Goal: Information Seeking & Learning: Learn about a topic

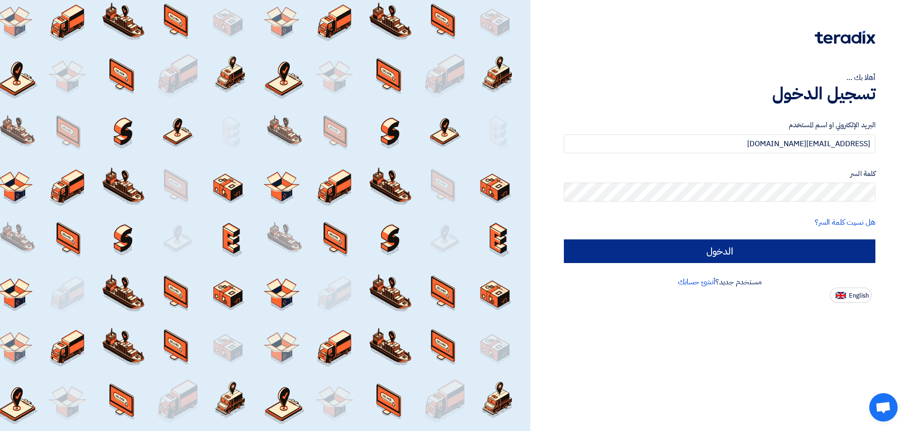
click at [666, 253] on input "الدخول" at bounding box center [719, 251] width 311 height 24
click at [672, 250] on input "الدخول" at bounding box center [719, 251] width 311 height 24
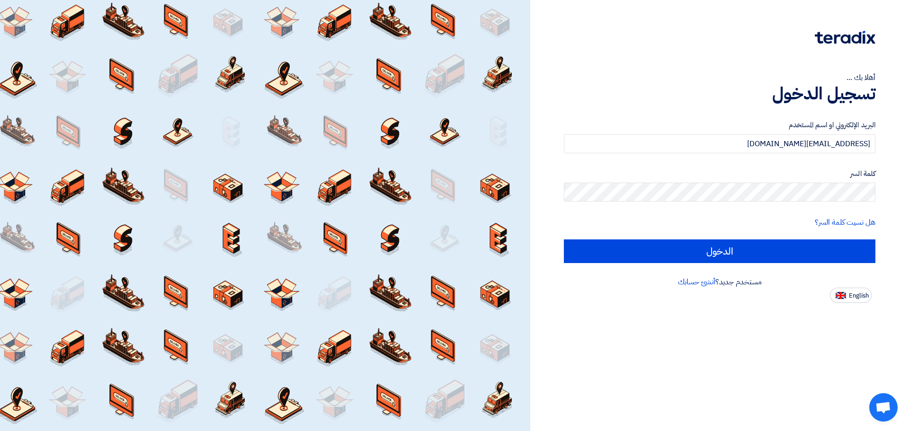
click at [775, 173] on label "كلمة السر" at bounding box center [719, 173] width 311 height 11
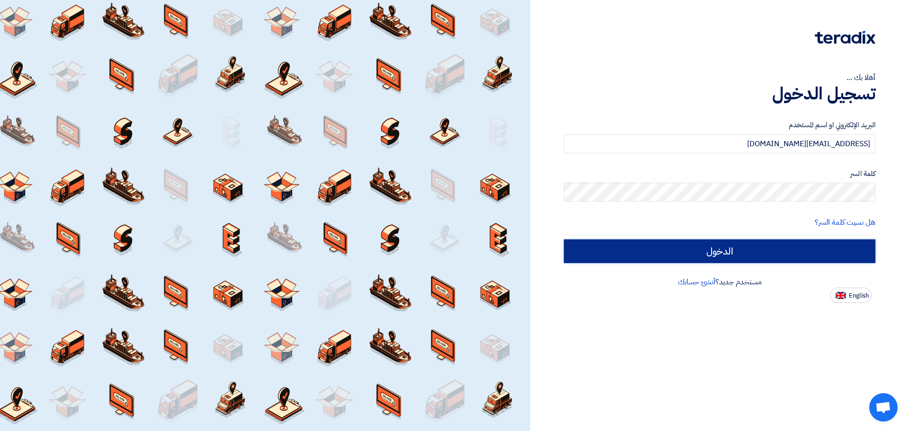
click at [674, 242] on input "الدخول" at bounding box center [719, 251] width 311 height 24
click at [691, 257] on input "الدخول" at bounding box center [719, 251] width 311 height 24
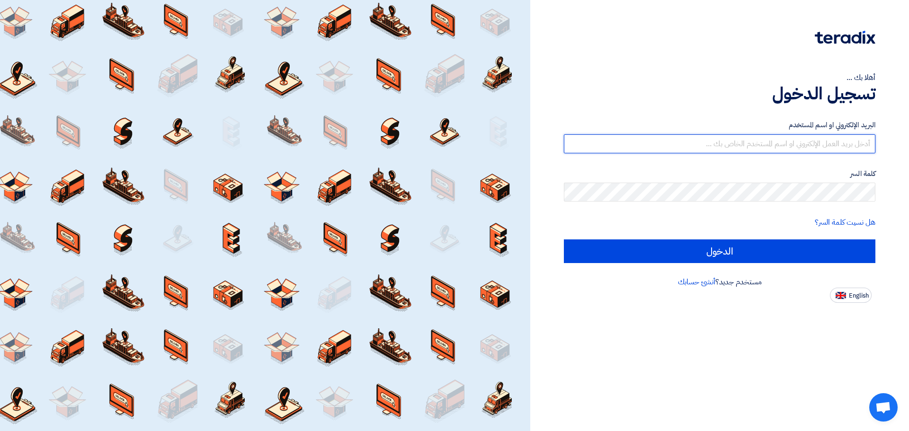
type input "[EMAIL_ADDRESS][DOMAIN_NAME]"
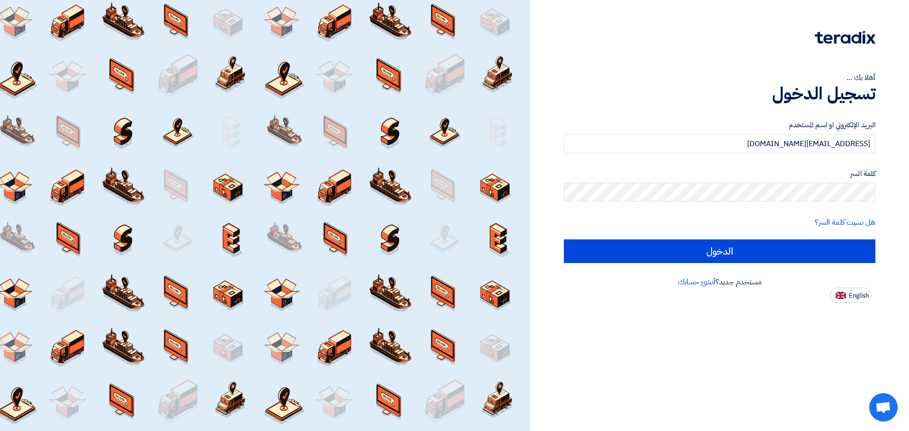
click at [653, 239] on form "البريد الإلكتروني او اسم المستخدم Sales@bestoption-co.com كلمة السر هل نسيت كلم…" at bounding box center [719, 191] width 311 height 143
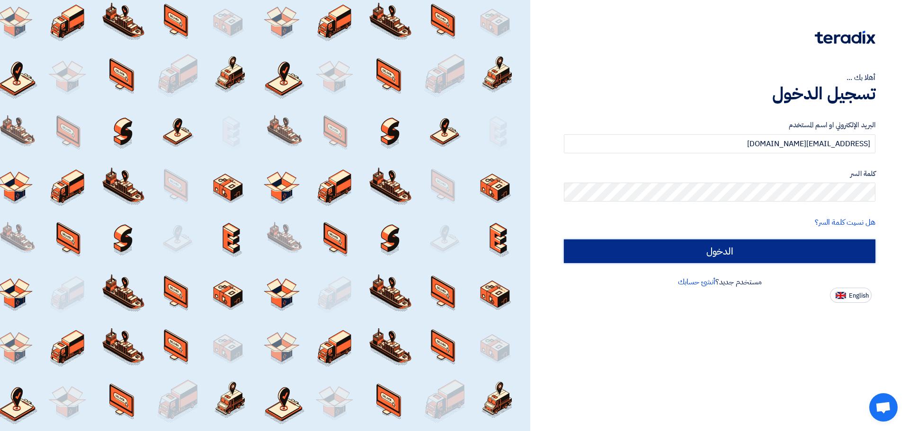
click at [652, 247] on input "الدخول" at bounding box center [719, 251] width 311 height 24
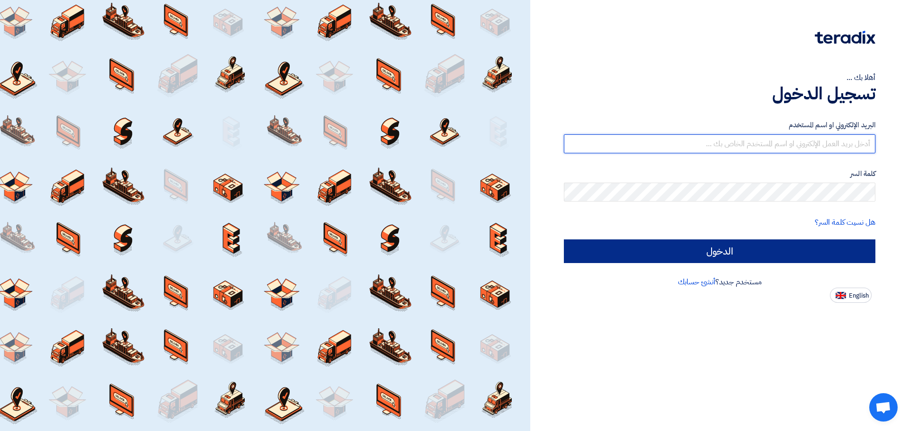
type input "[EMAIL_ADDRESS][DOMAIN_NAME]"
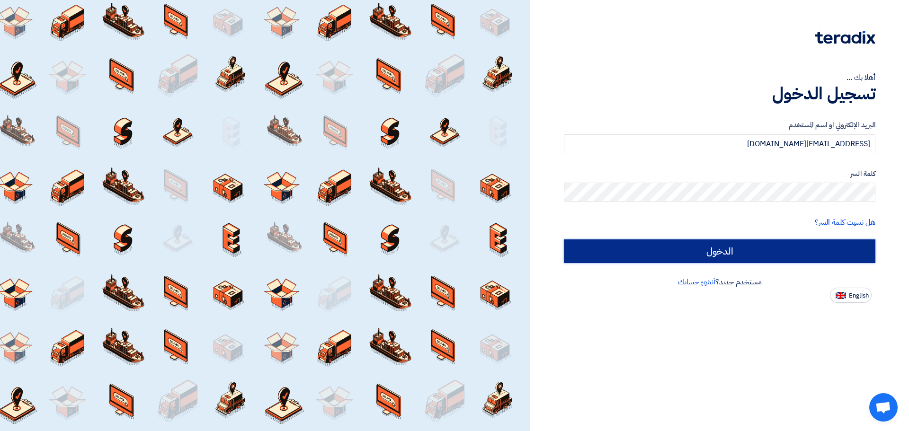
click at [677, 246] on input "الدخول" at bounding box center [719, 251] width 311 height 24
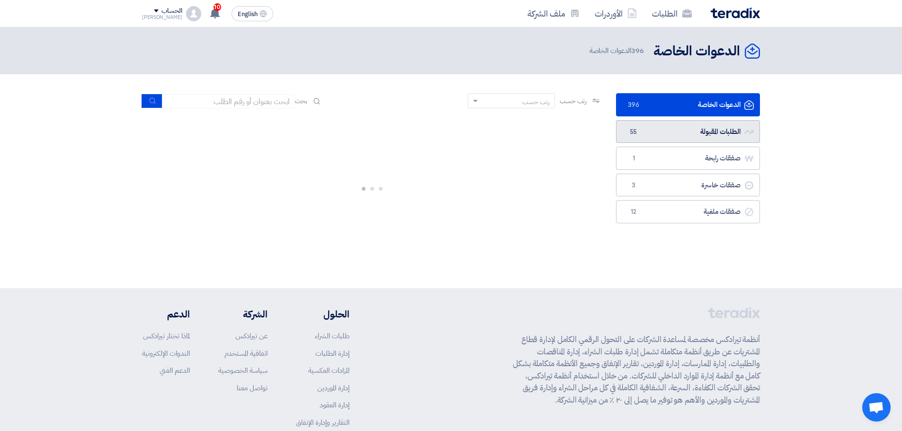
click at [665, 136] on link "الطلبات المقبولة الطلبات المقبولة 55" at bounding box center [688, 131] width 144 height 23
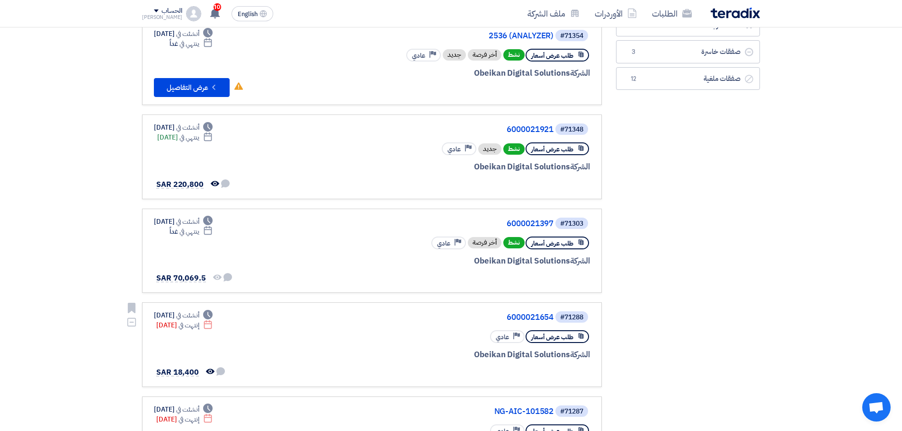
scroll to position [284, 0]
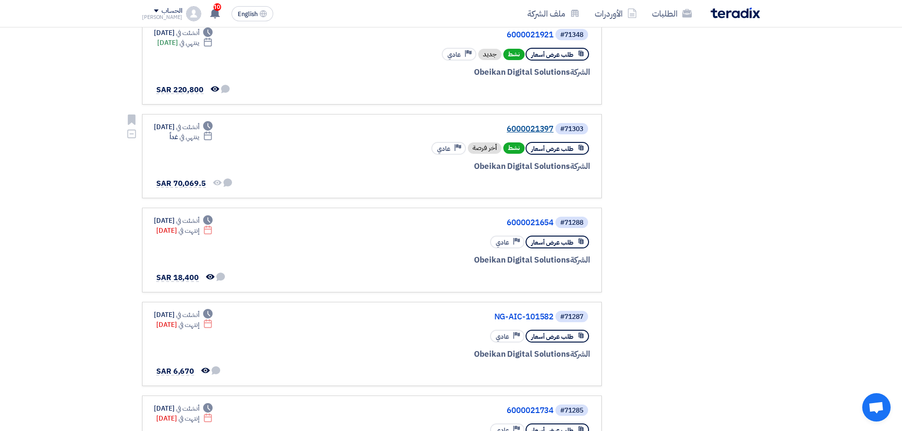
click at [529, 126] on link "6000021397" at bounding box center [458, 129] width 189 height 9
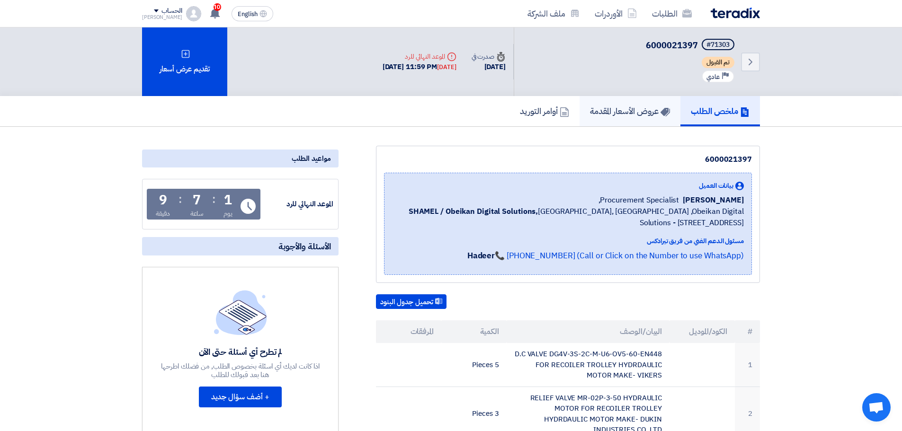
click at [631, 108] on h5 "عروض الأسعار المقدمة" at bounding box center [630, 111] width 80 height 11
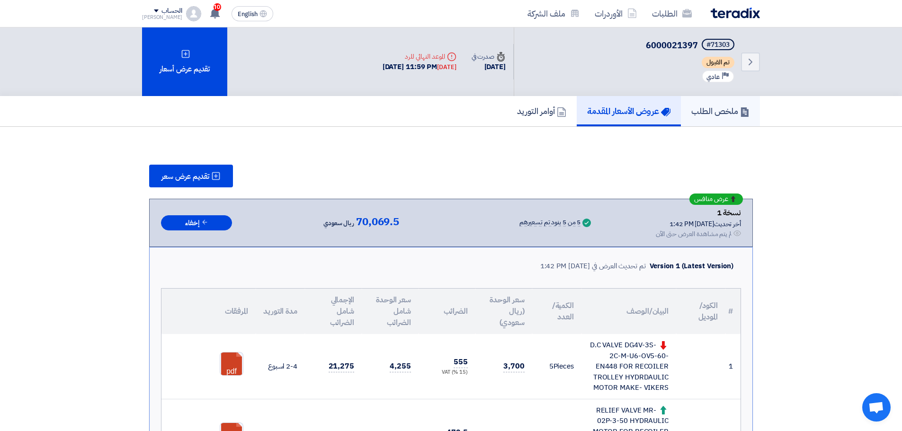
click at [721, 115] on h5 "ملخص الطلب" at bounding box center [720, 111] width 58 height 11
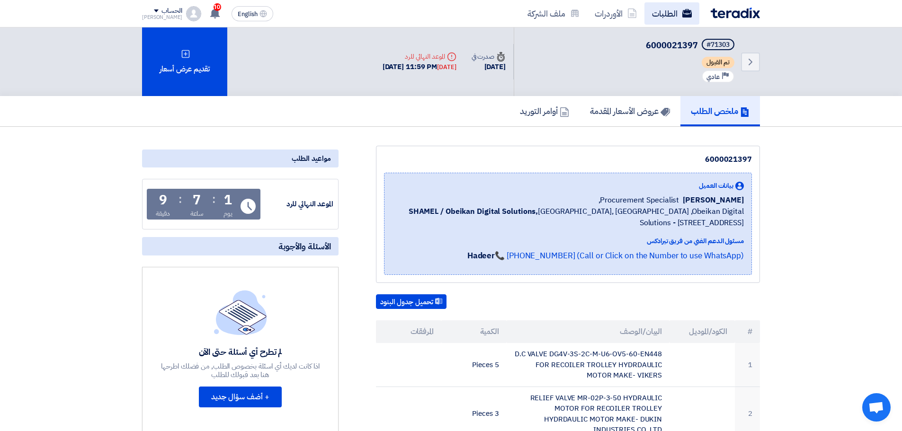
click at [681, 19] on link "الطلبات" at bounding box center [671, 13] width 55 height 22
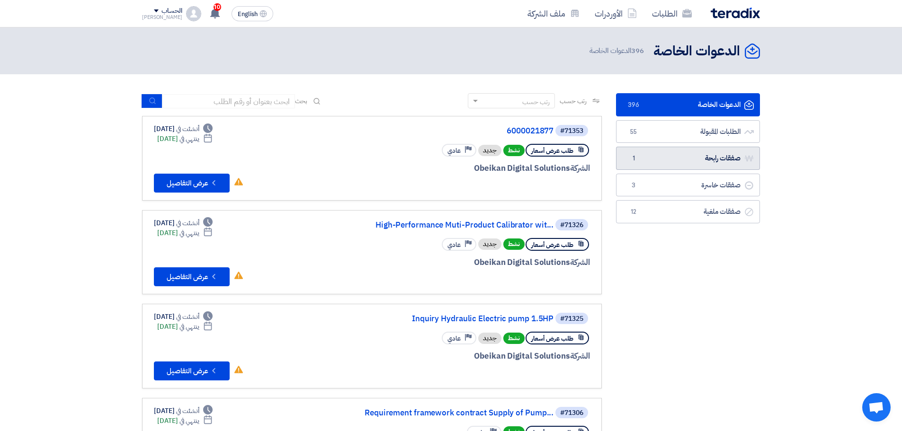
click at [664, 162] on link "صفقات رابحة صفقات رابحة 1" at bounding box center [688, 158] width 144 height 23
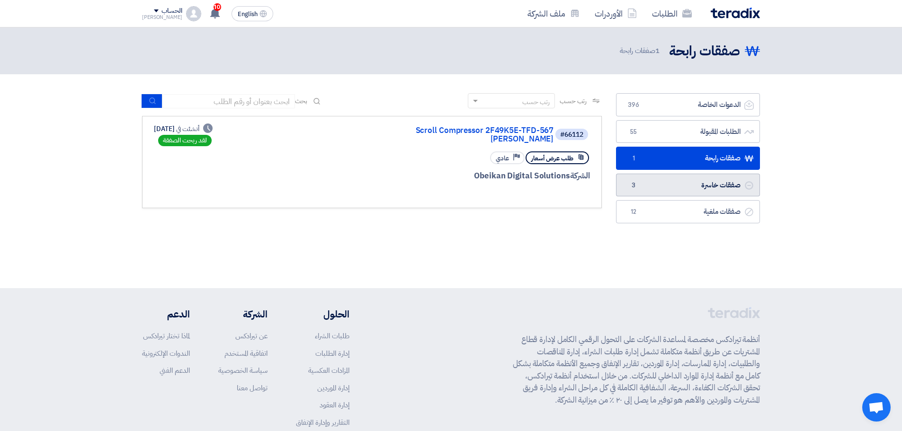
click at [691, 194] on link "صفقات خاسرة صفقات خاسرة 3" at bounding box center [688, 185] width 144 height 23
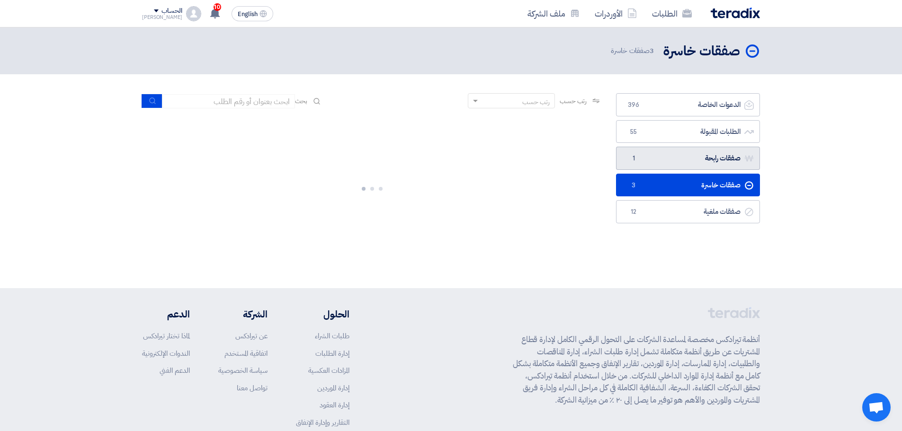
click at [662, 163] on link "صفقات رابحة صفقات رابحة 1" at bounding box center [688, 158] width 144 height 23
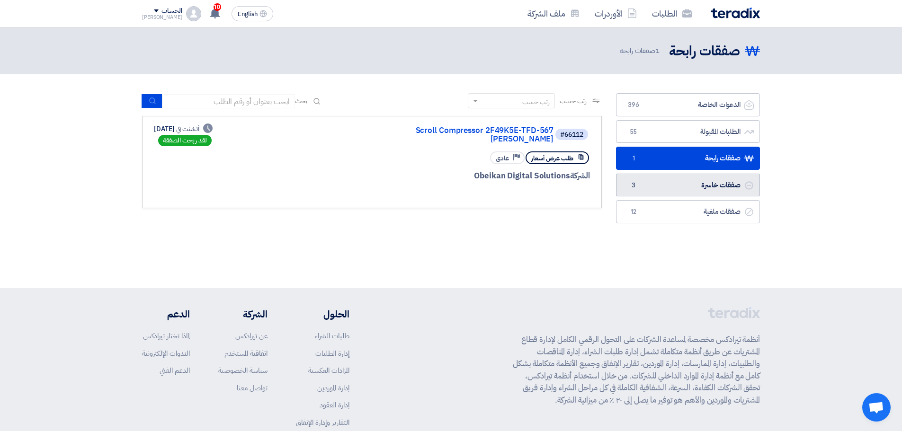
click at [699, 187] on link "صفقات خاسرة صفقات خاسرة 3" at bounding box center [688, 185] width 144 height 23
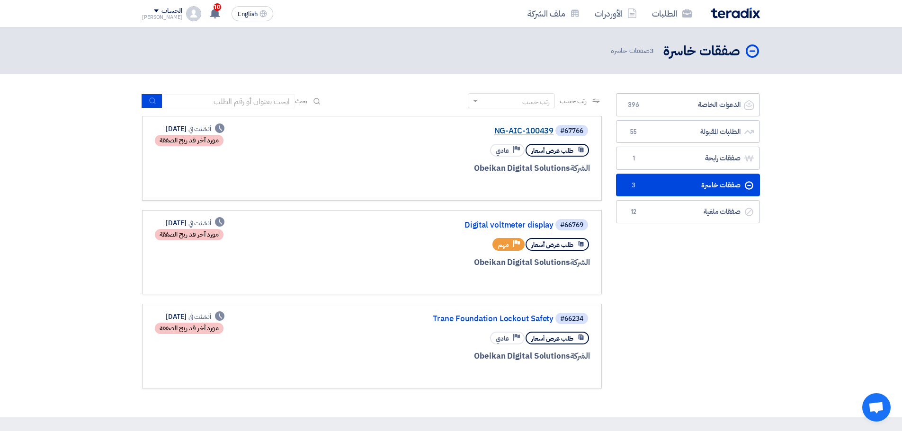
scroll to position [47, 0]
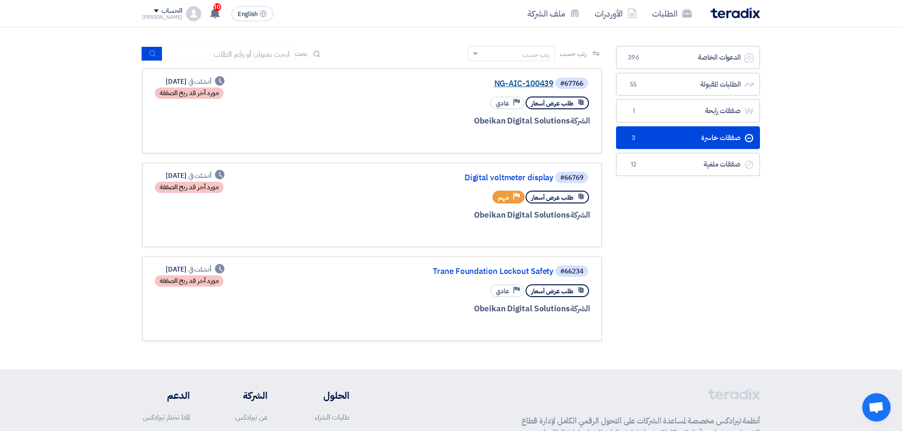
click at [533, 80] on link "NG-AIC-100439" at bounding box center [458, 84] width 189 height 9
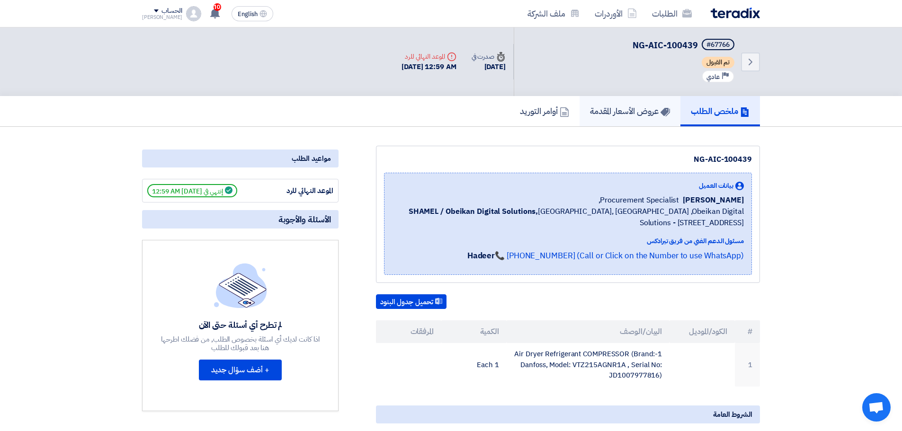
click at [654, 112] on h5 "عروض الأسعار المقدمة" at bounding box center [630, 111] width 80 height 11
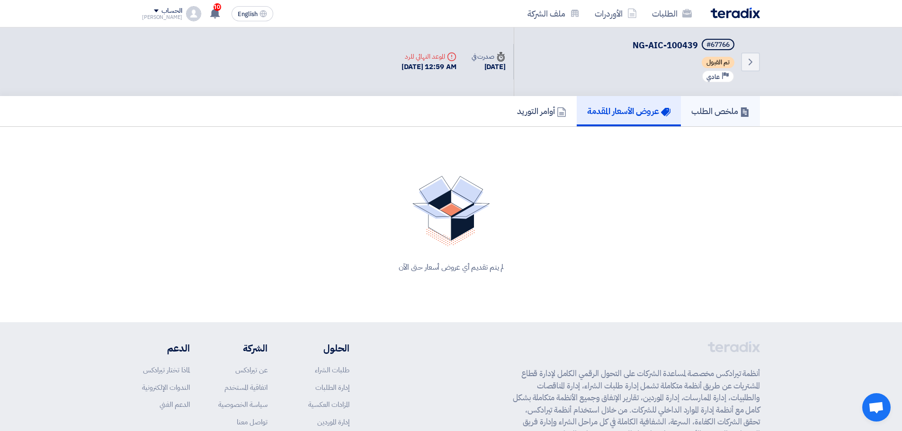
click at [695, 111] on h5 "ملخص الطلب" at bounding box center [720, 111] width 58 height 11
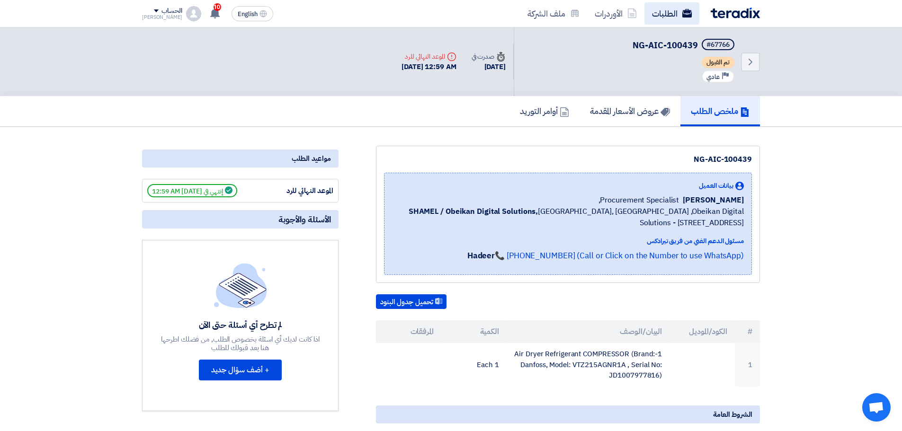
click at [675, 22] on link "الطلبات" at bounding box center [671, 13] width 55 height 22
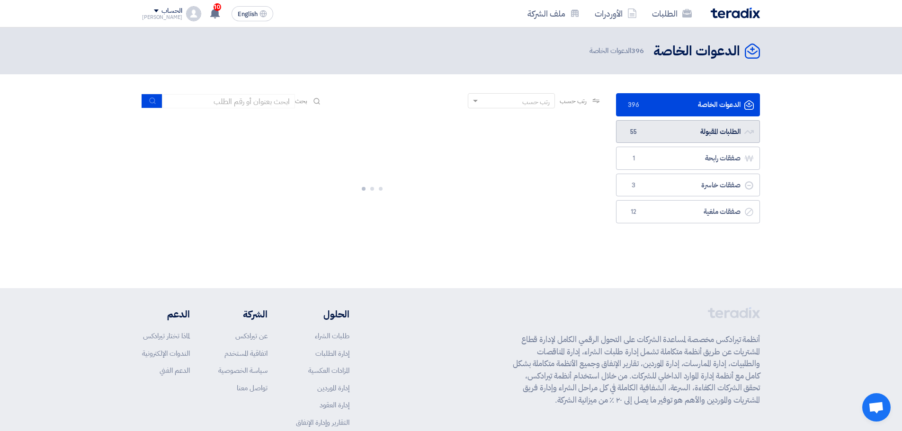
click at [677, 133] on link "الطلبات المقبولة الطلبات المقبولة 55" at bounding box center [688, 131] width 144 height 23
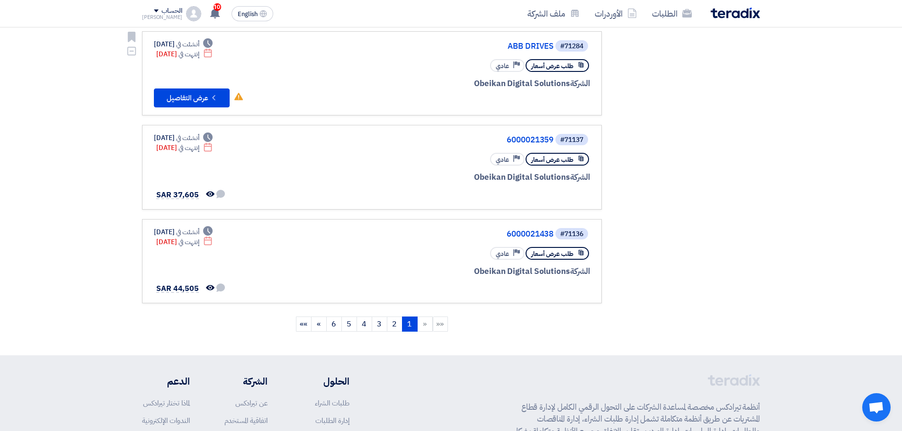
scroll to position [757, 0]
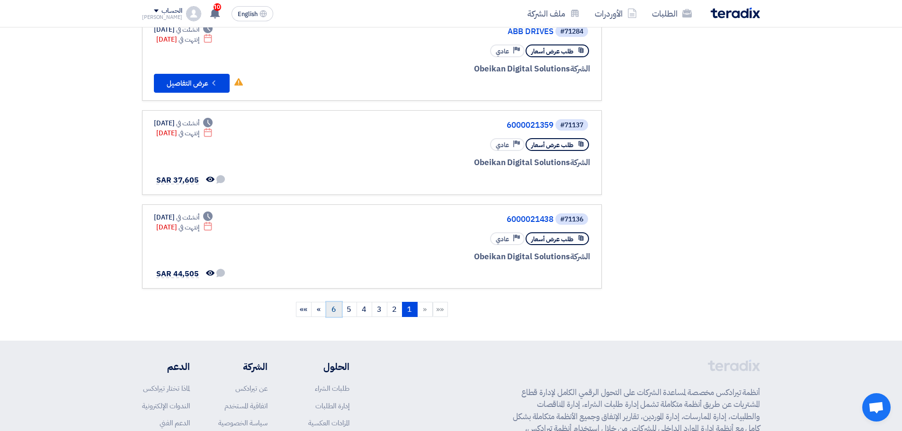
click at [338, 310] on link "6" at bounding box center [334, 309] width 16 height 15
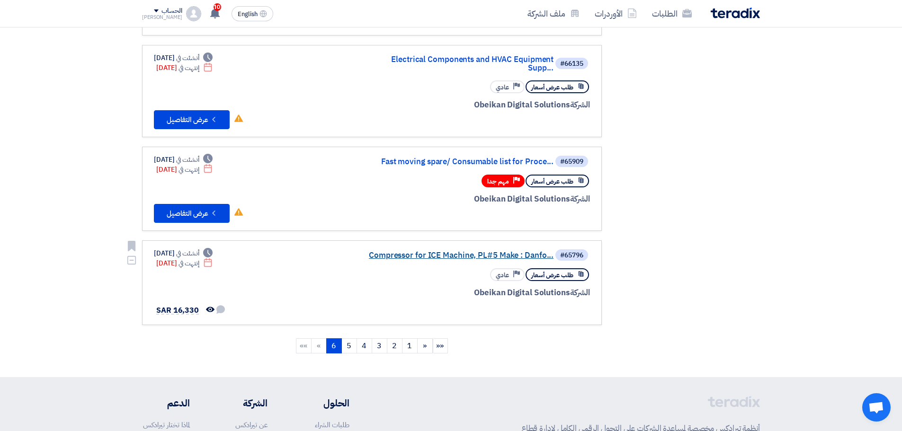
scroll to position [237, 0]
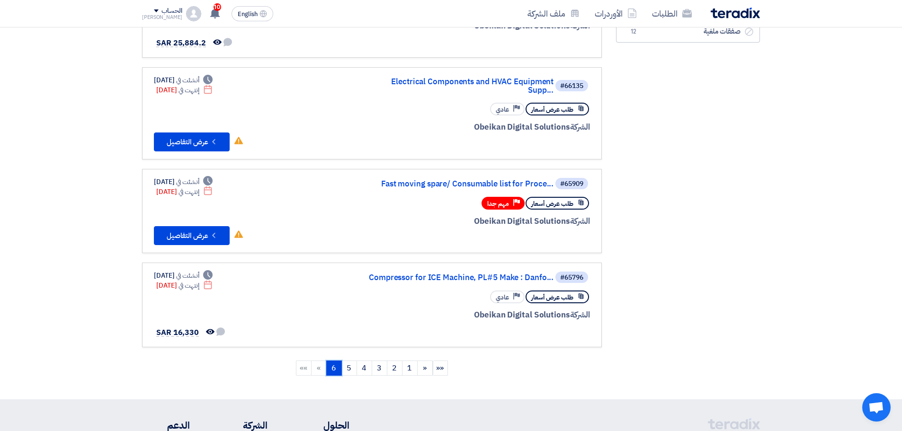
click at [328, 361] on link "6 (current)" at bounding box center [334, 368] width 16 height 15
click at [305, 361] on li "»»" at bounding box center [303, 368] width 15 height 15
click at [346, 363] on link "5" at bounding box center [349, 368] width 16 height 15
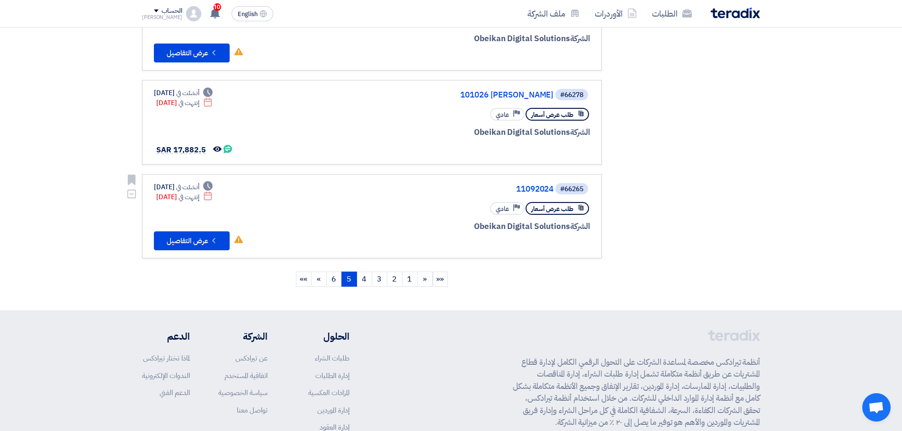
scroll to position [805, 0]
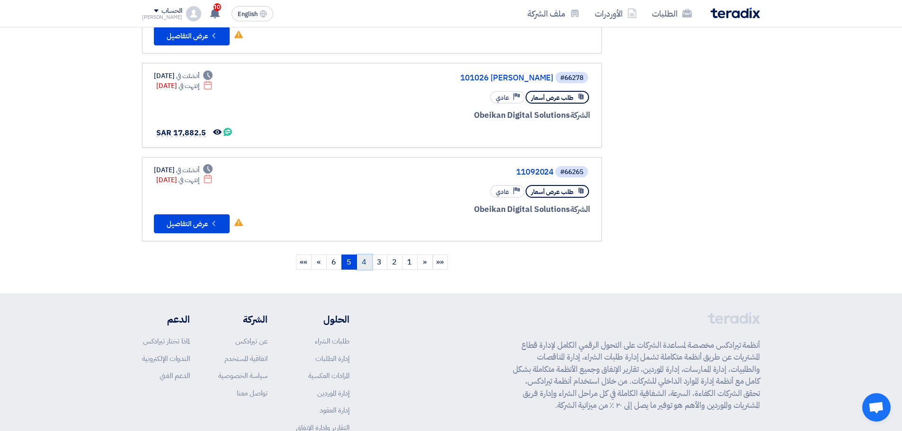
click at [369, 261] on link "4" at bounding box center [364, 262] width 16 height 15
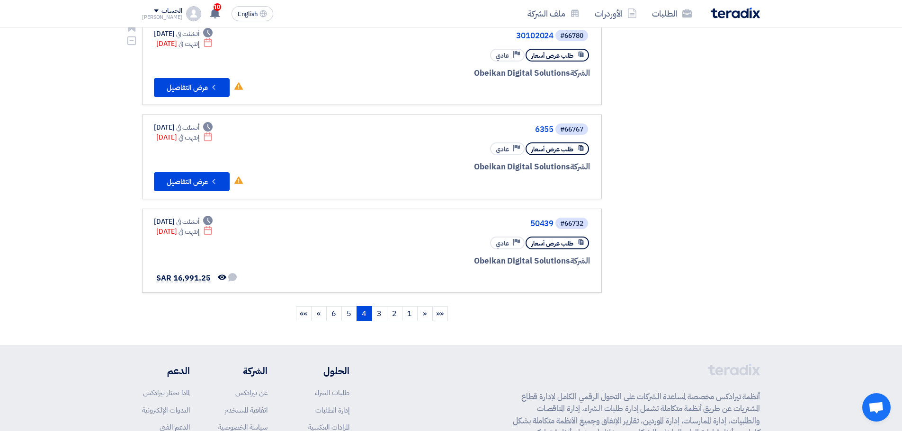
scroll to position [757, 0]
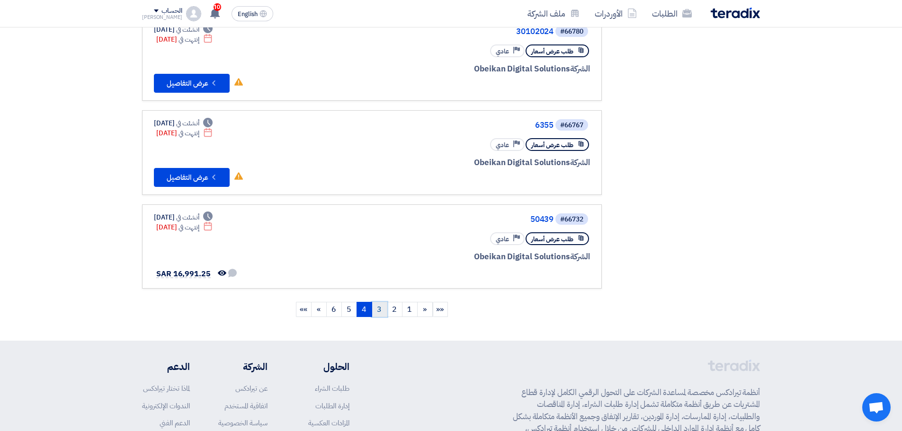
click at [378, 308] on link "3" at bounding box center [380, 309] width 16 height 15
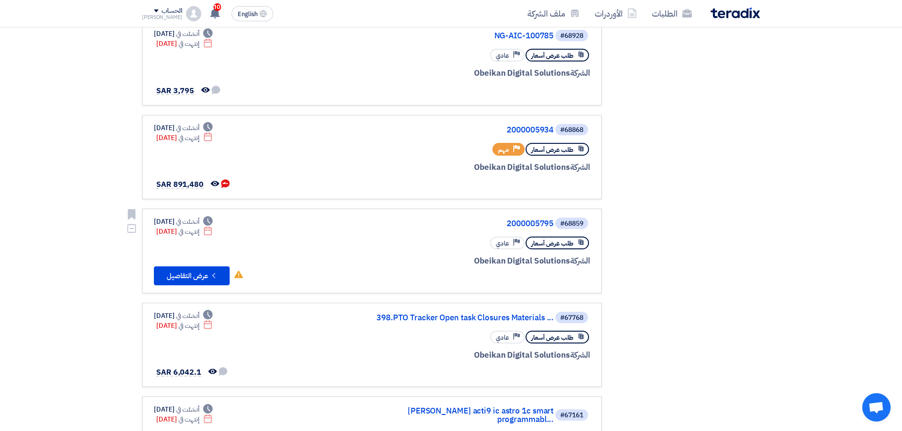
scroll to position [284, 0]
click at [515, 127] on link "2000005934" at bounding box center [458, 129] width 189 height 9
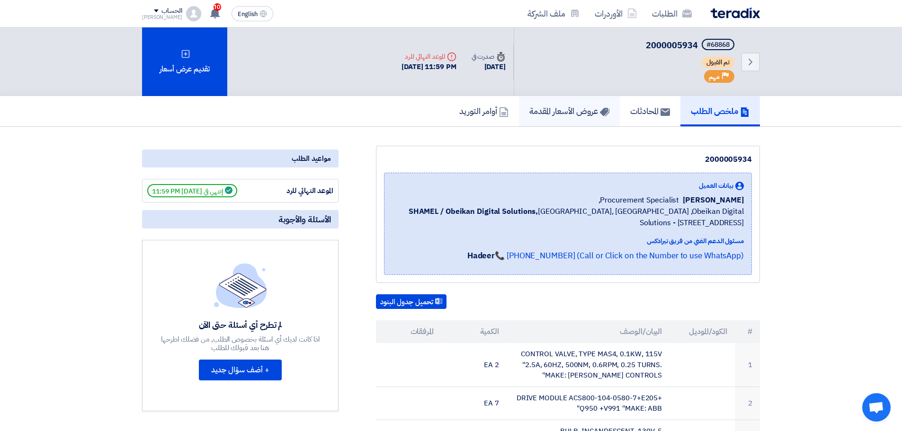
click at [572, 114] on h5 "عروض الأسعار المقدمة" at bounding box center [569, 111] width 80 height 11
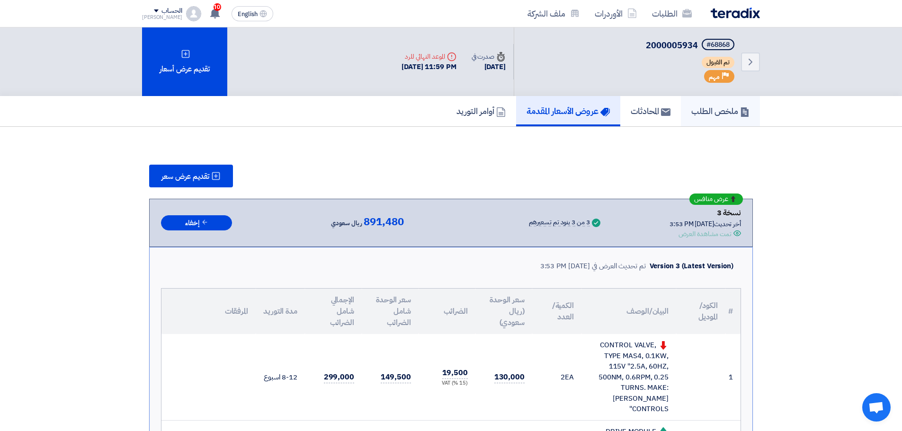
click at [696, 116] on h5 "ملخص الطلب" at bounding box center [720, 111] width 58 height 11
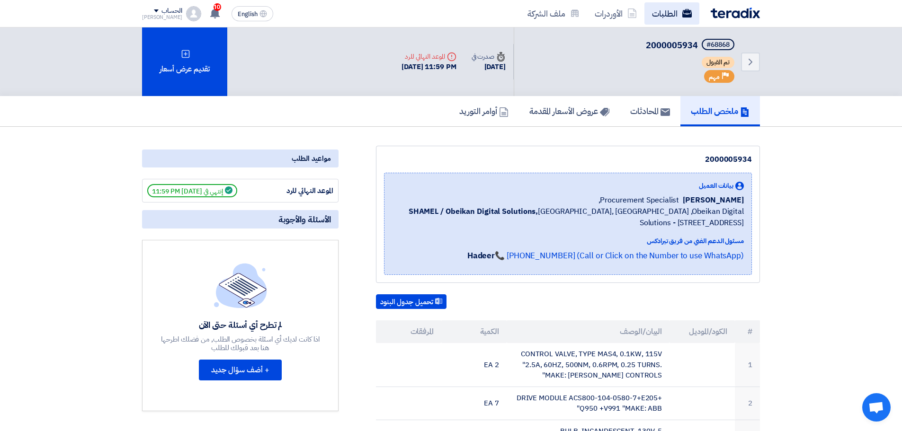
click at [662, 21] on link "الطلبات" at bounding box center [671, 13] width 55 height 22
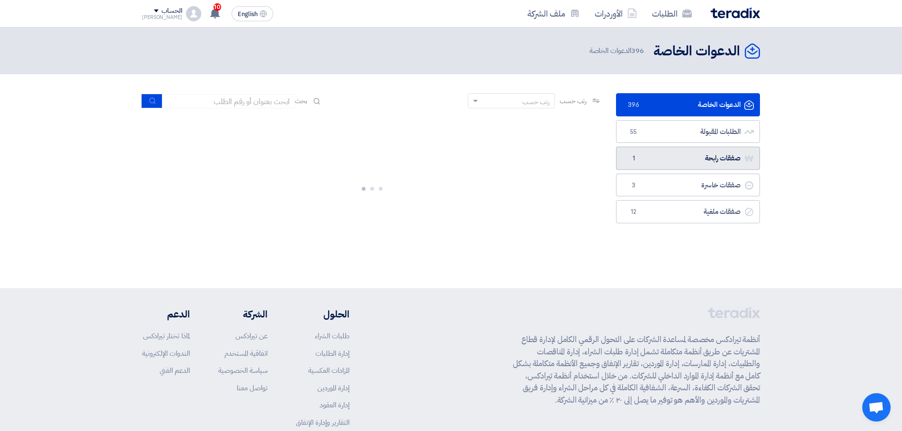
click at [665, 160] on link "صفقات رابحة صفقات رابحة 1" at bounding box center [688, 158] width 144 height 23
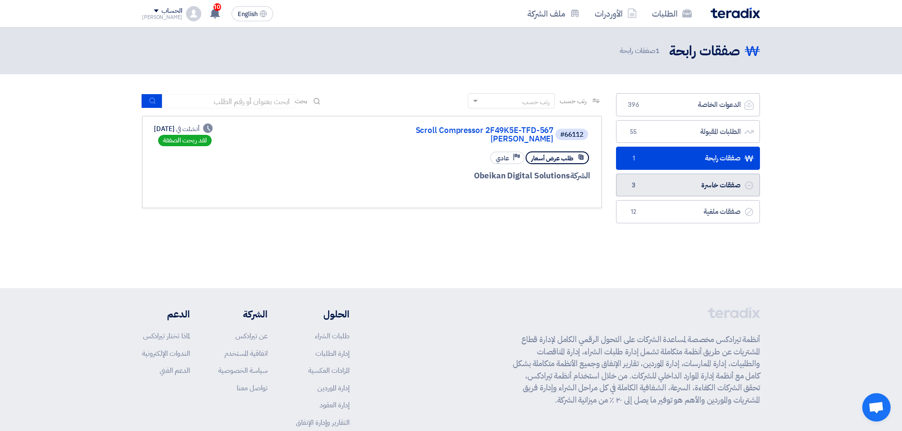
click at [666, 185] on link "صفقات خاسرة صفقات خاسرة 3" at bounding box center [688, 185] width 144 height 23
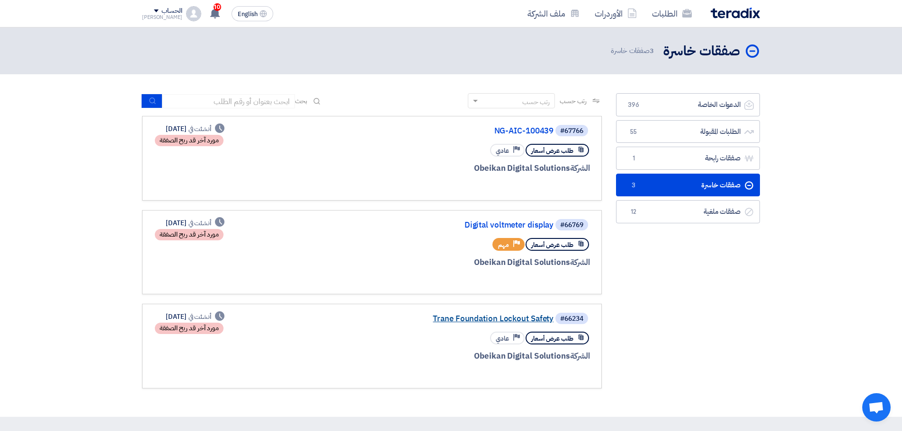
click at [522, 319] on link "Trane Foundation Lockout Safety" at bounding box center [458, 319] width 189 height 9
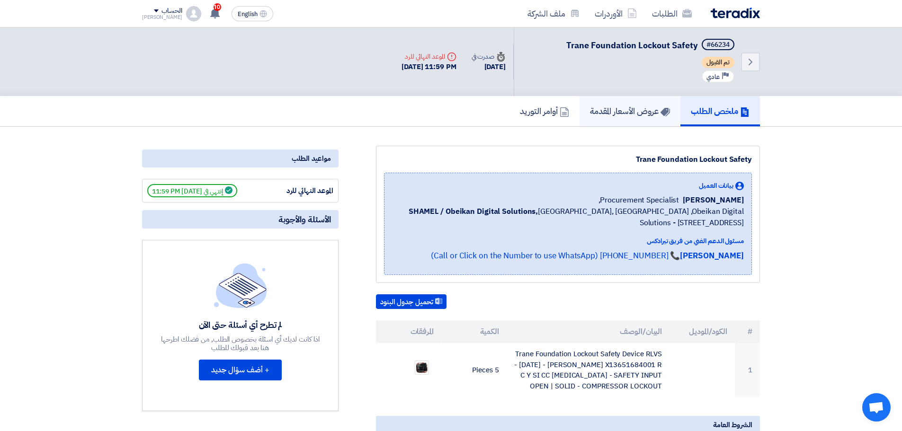
click at [610, 116] on h5 "عروض الأسعار المقدمة" at bounding box center [630, 111] width 80 height 11
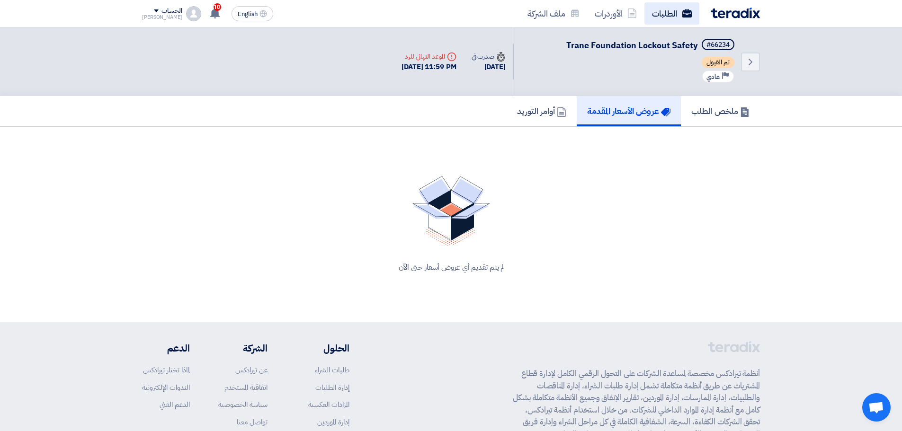
click at [665, 18] on link "الطلبات" at bounding box center [671, 13] width 55 height 22
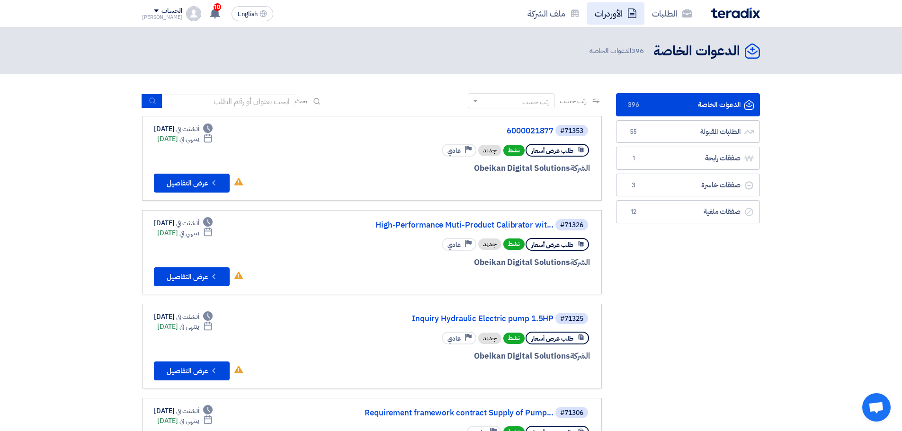
click at [607, 14] on link "الأوردرات" at bounding box center [615, 13] width 57 height 22
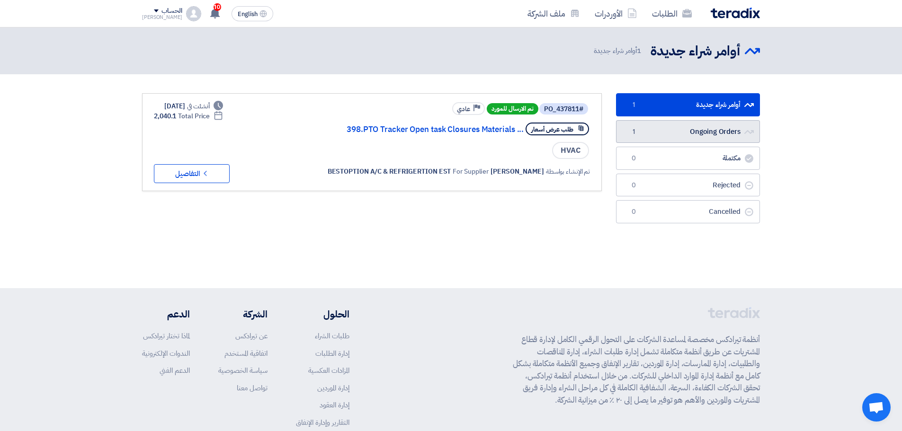
click at [651, 136] on link "Ongoing Orders Ongoing Orders 1" at bounding box center [688, 131] width 144 height 23
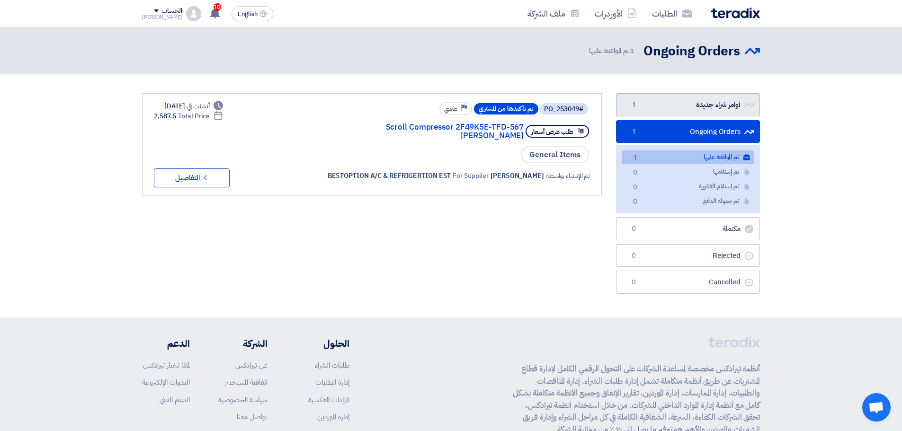
click at [674, 104] on link "أوامر شراء جديدة أوامر شراء جديدة 1" at bounding box center [688, 104] width 144 height 23
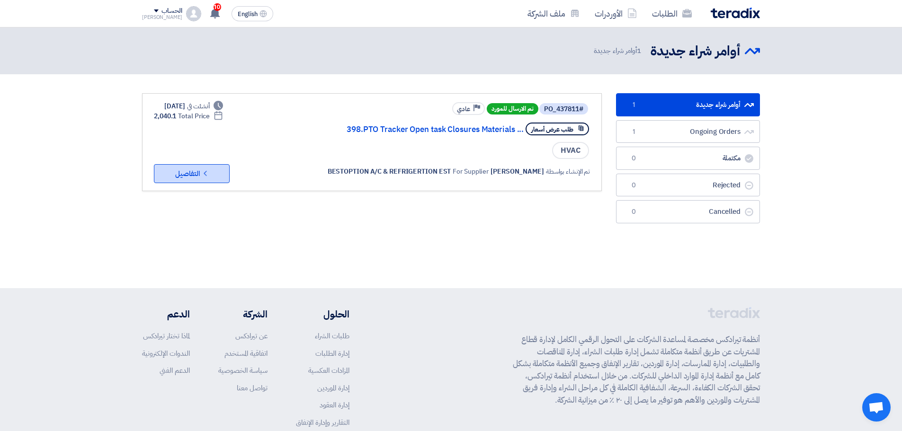
click at [205, 177] on icon "Check details" at bounding box center [205, 173] width 9 height 9
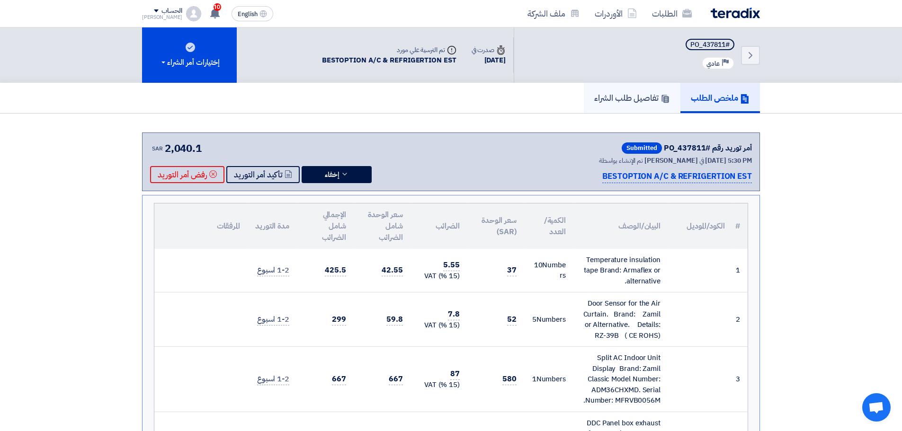
click at [660, 97] on icon at bounding box center [664, 98] width 9 height 9
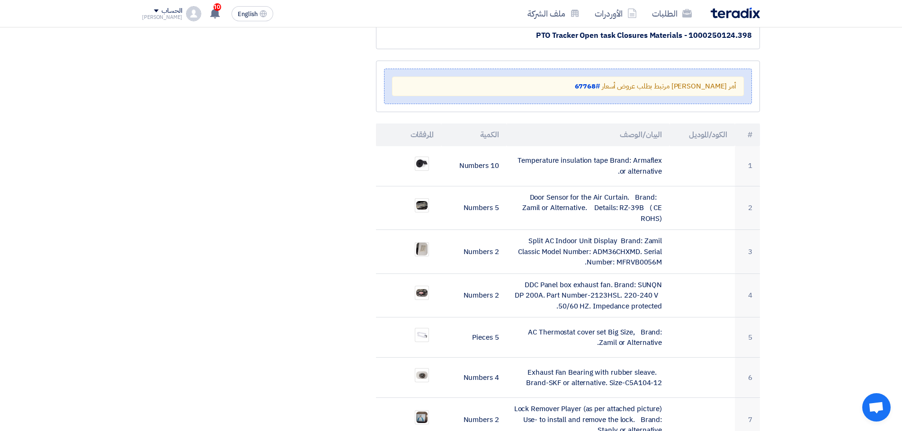
scroll to position [189, 0]
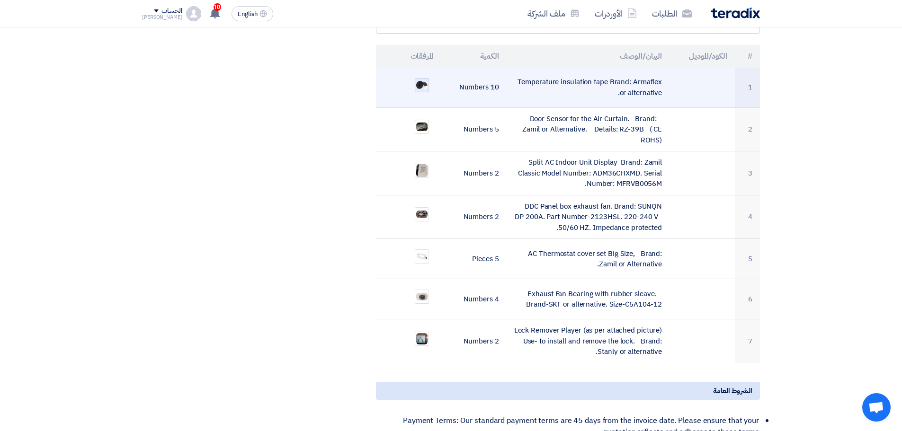
click at [422, 88] on img at bounding box center [421, 85] width 13 height 10
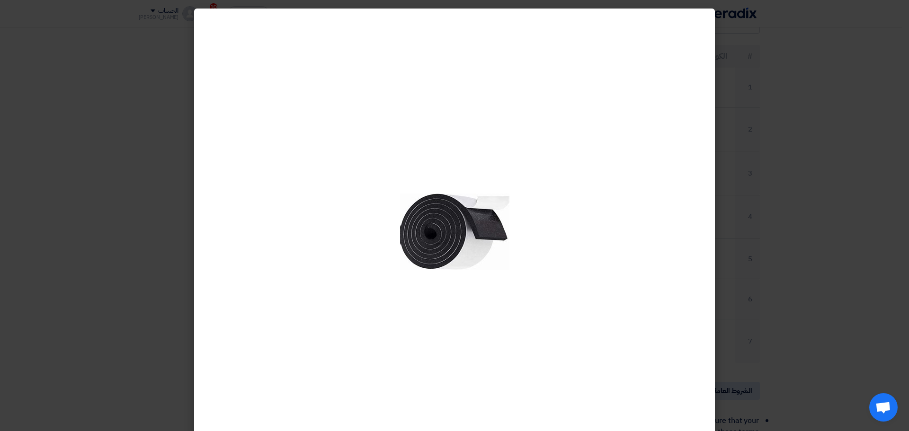
click at [762, 157] on modal-container at bounding box center [454, 215] width 909 height 431
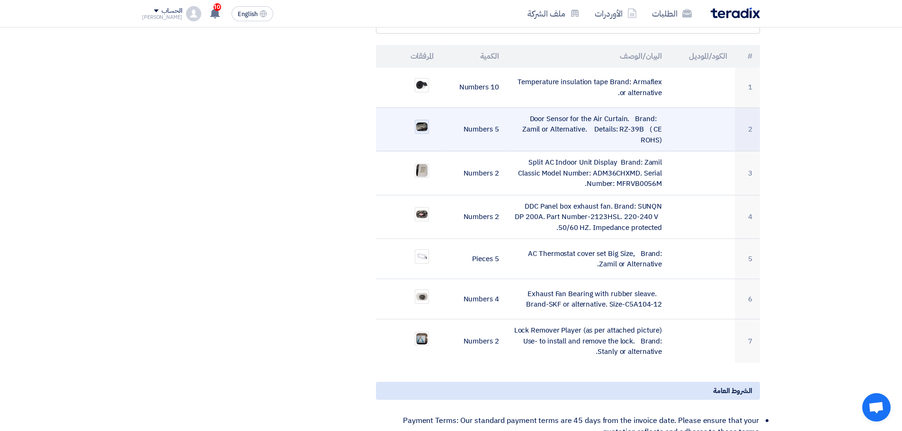
click at [423, 128] on img at bounding box center [421, 127] width 13 height 10
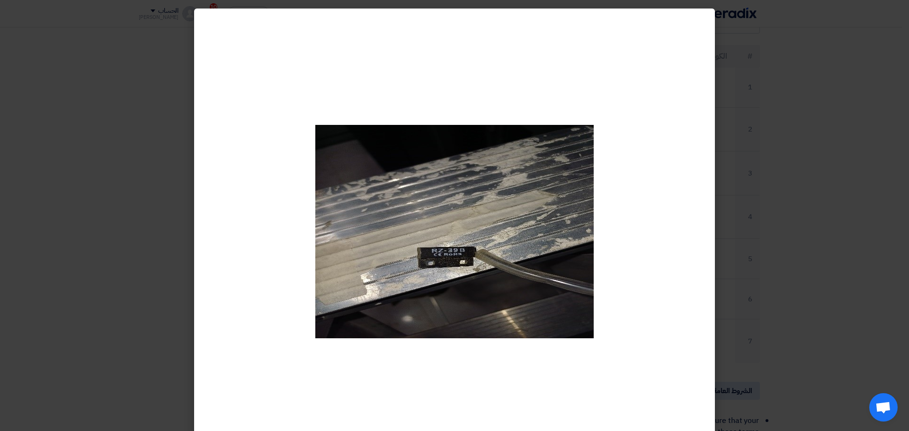
click at [805, 178] on modal-container at bounding box center [454, 215] width 909 height 431
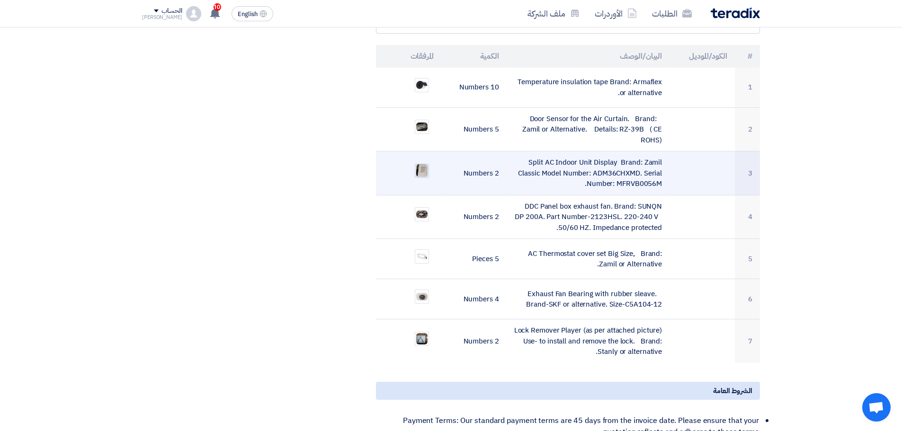
click at [421, 171] on img at bounding box center [421, 170] width 13 height 15
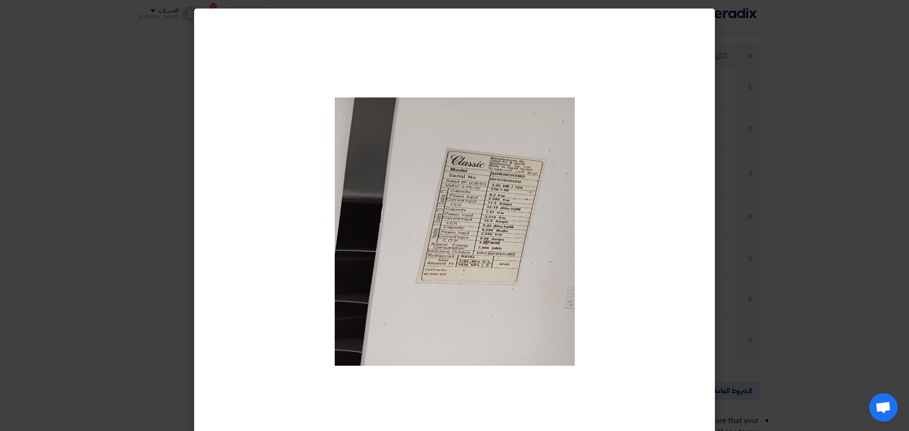
drag, startPoint x: 758, startPoint y: 200, endPoint x: 746, endPoint y: 203, distance: 11.7
click at [758, 201] on modal-container at bounding box center [454, 215] width 909 height 431
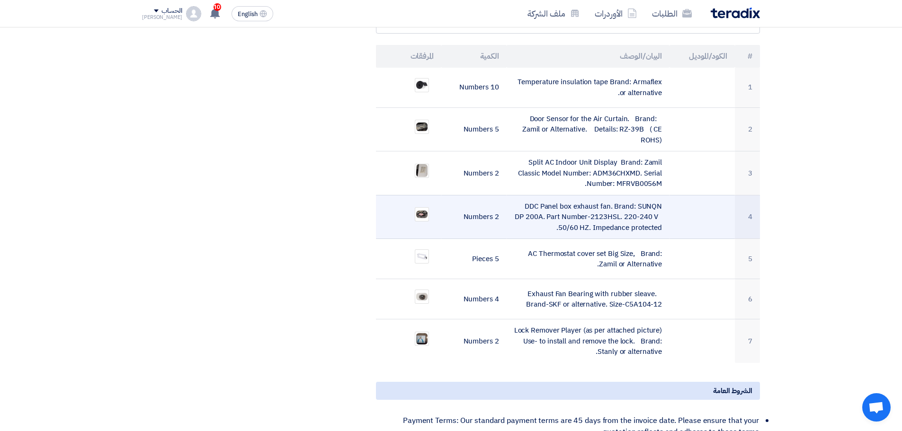
click at [425, 206] on ul at bounding box center [408, 215] width 50 height 24
click at [428, 214] on img at bounding box center [421, 214] width 13 height 9
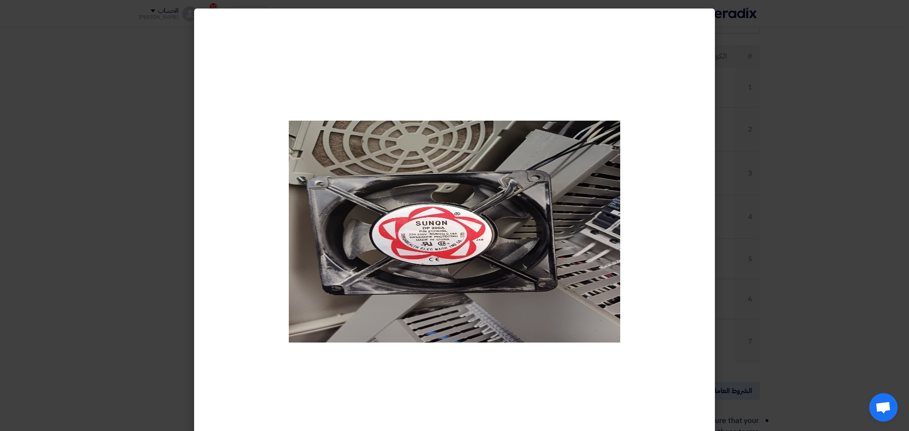
click at [732, 203] on modal-container at bounding box center [454, 215] width 909 height 431
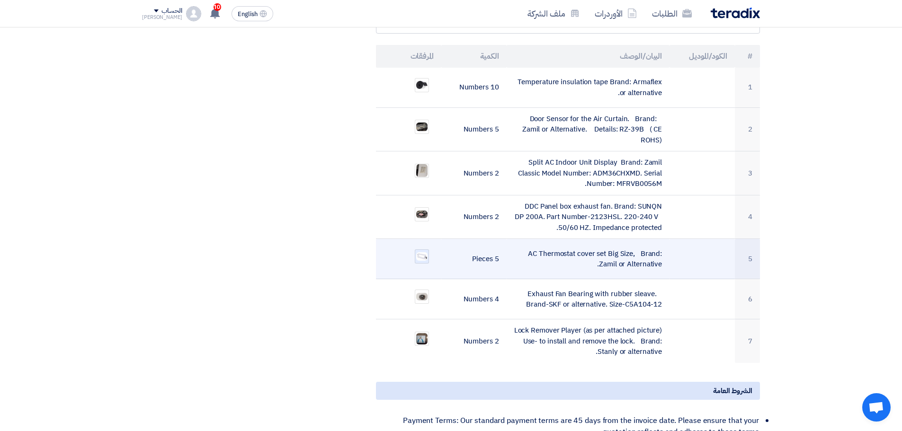
click at [427, 256] on img at bounding box center [421, 256] width 13 height 10
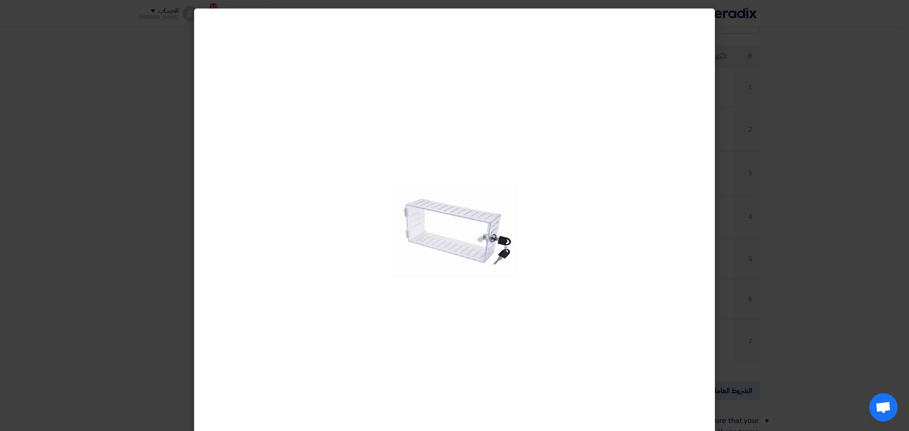
click at [719, 252] on modal-container at bounding box center [454, 215] width 909 height 431
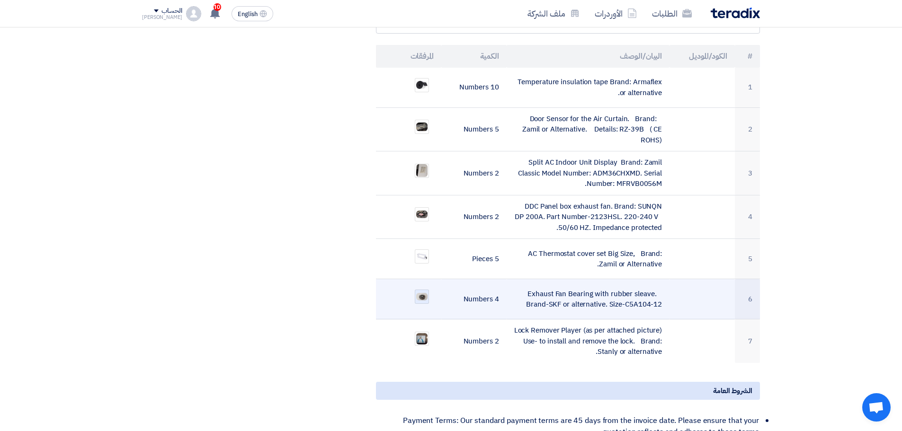
click at [425, 298] on img at bounding box center [421, 296] width 13 height 9
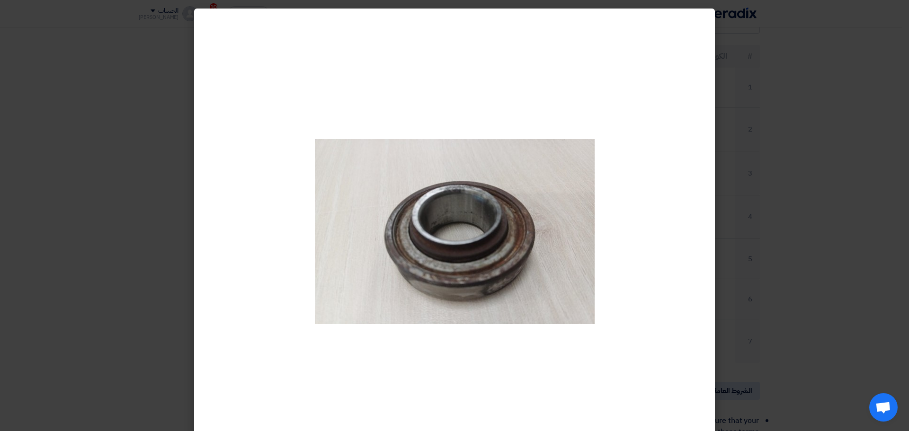
click at [728, 277] on modal-container at bounding box center [454, 215] width 909 height 431
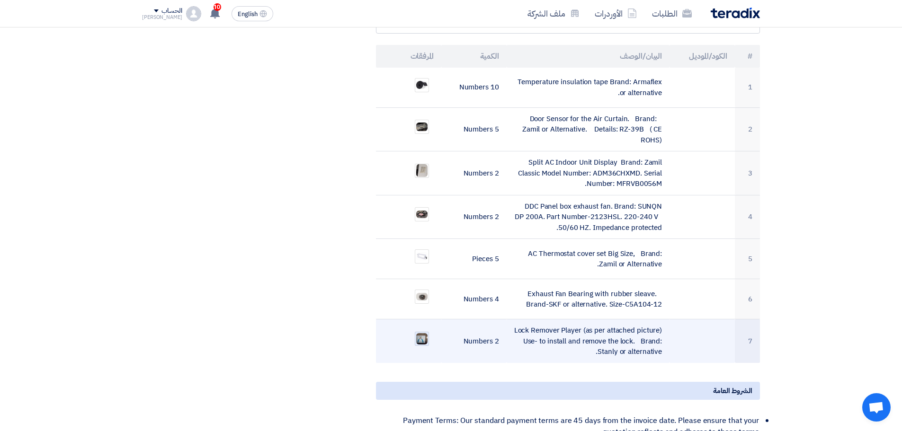
click at [420, 338] on img at bounding box center [421, 338] width 13 height 13
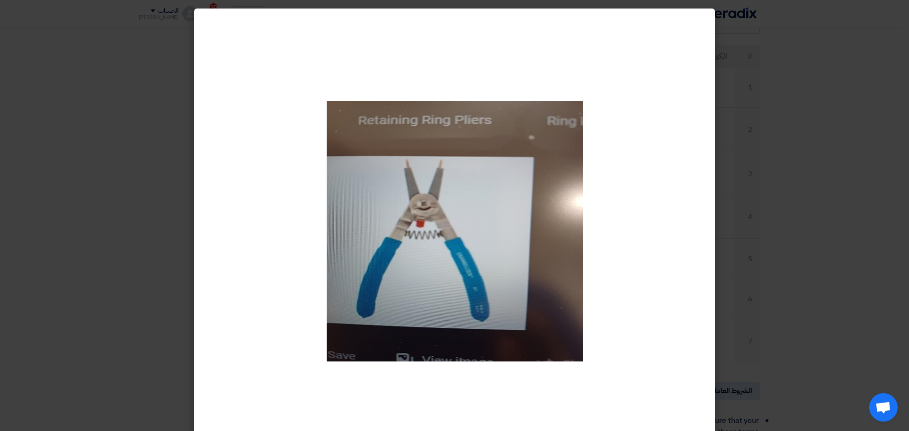
click at [733, 318] on modal-container at bounding box center [454, 215] width 909 height 431
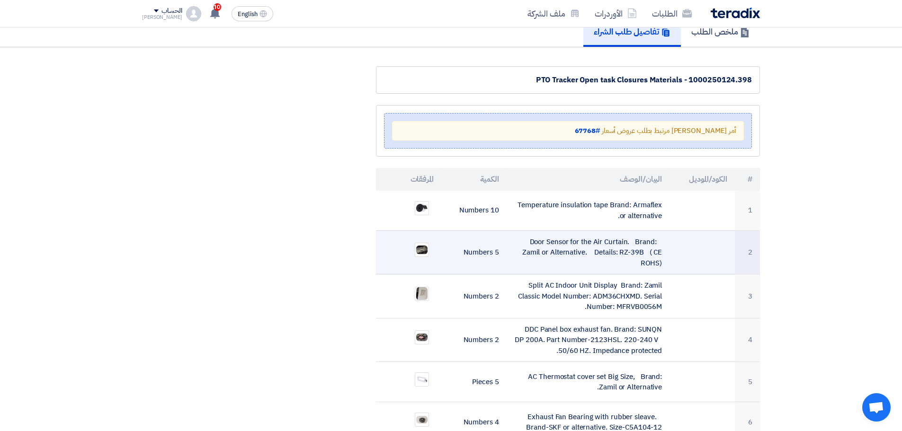
scroll to position [47, 0]
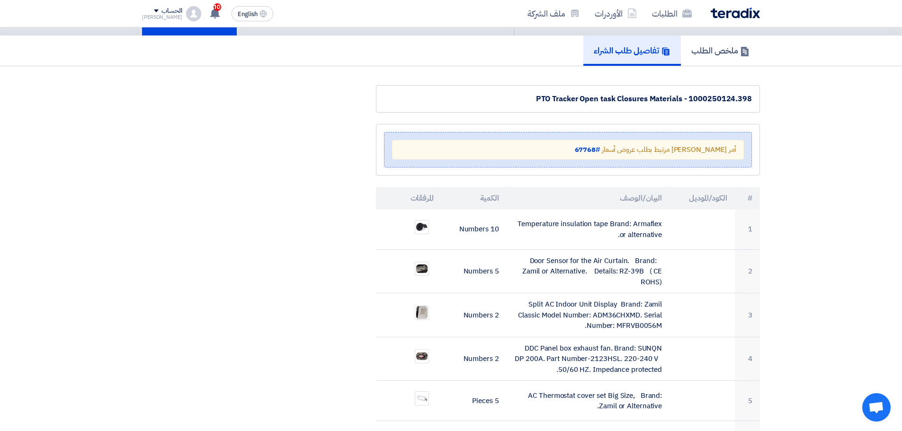
click at [703, 56] on h5 "ملخص الطلب" at bounding box center [720, 50] width 58 height 11
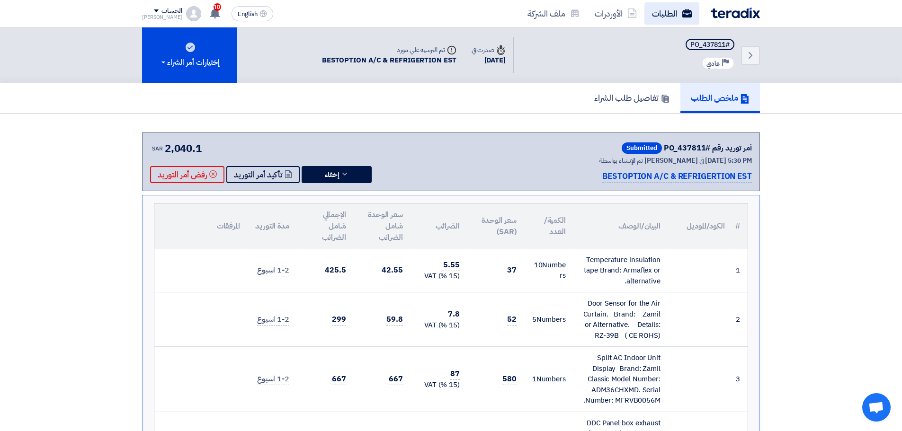
click at [674, 13] on link "الطلبات" at bounding box center [671, 13] width 55 height 22
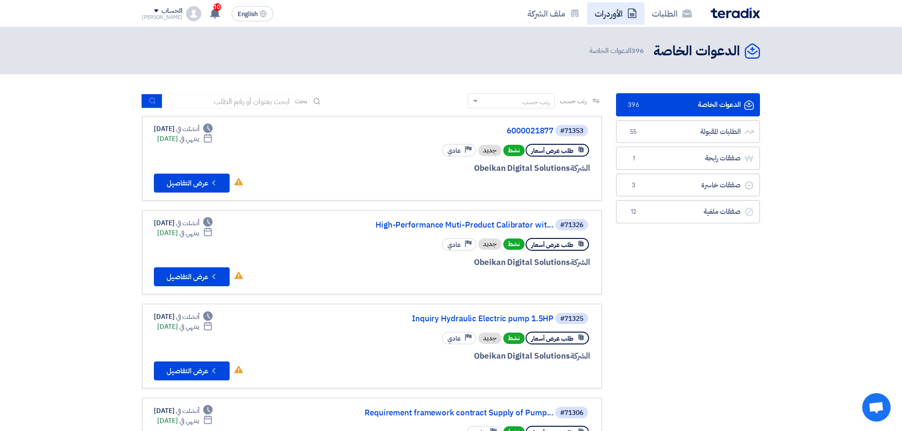
click at [606, 13] on link "الأوردرات" at bounding box center [615, 13] width 57 height 22
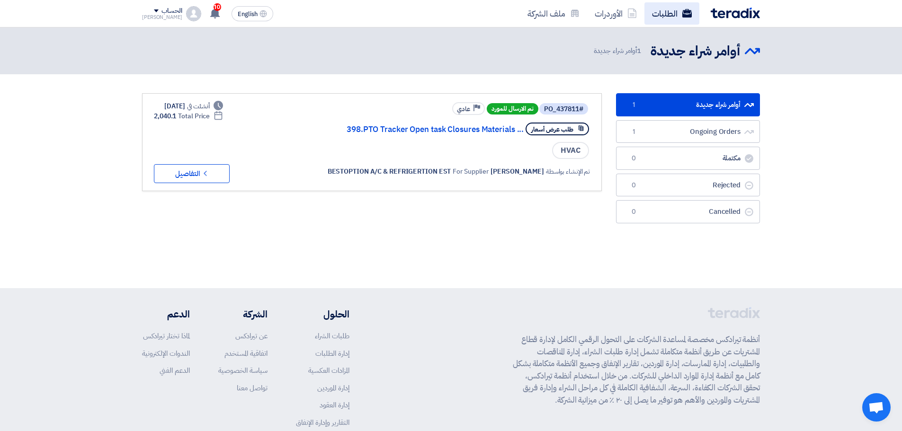
click at [652, 14] on link "الطلبات" at bounding box center [671, 13] width 55 height 22
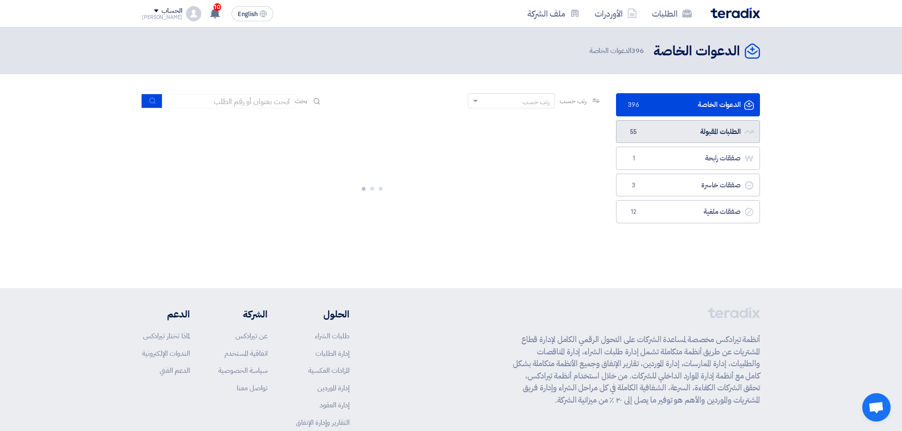
click at [653, 133] on link "الطلبات المقبولة الطلبات المقبولة 55" at bounding box center [688, 131] width 144 height 23
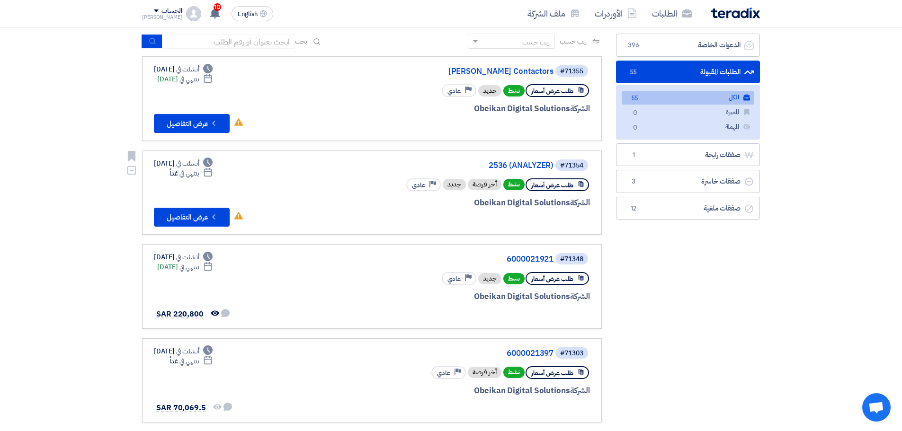
scroll to position [47, 0]
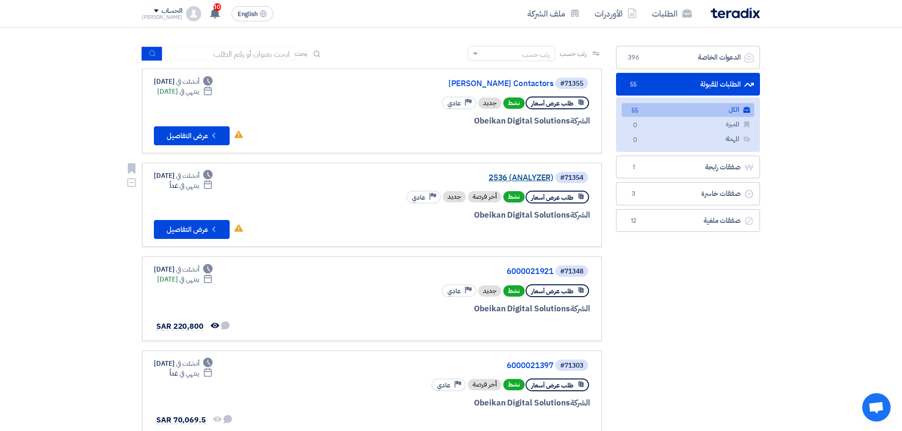
click at [523, 180] on link "2536 (ANALYZER)" at bounding box center [458, 178] width 189 height 9
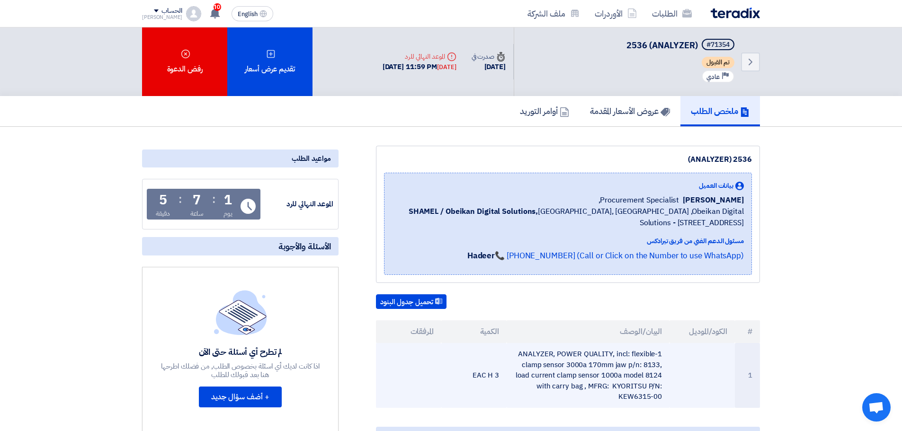
click at [530, 354] on td "1-ANALYZER, POWER QUALITY, incl: flexible clamp sensor 3000a 170mm jaw p/n: 813…" at bounding box center [587, 375] width 163 height 65
copy td "ANALYZER"
click at [567, 362] on td "1-ANALYZER, POWER QUALITY, incl: flexible clamp sensor 3000a 170mm jaw p/n: 813…" at bounding box center [587, 375] width 163 height 65
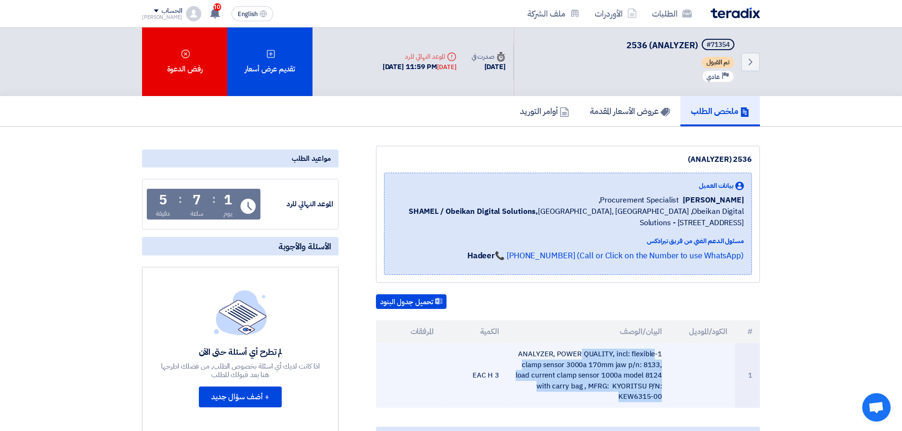
click at [567, 362] on td "1-ANALYZER, POWER QUALITY, incl: flexible clamp sensor 3000a 170mm jaw p/n: 813…" at bounding box center [587, 375] width 163 height 65
copy tr "1-ANALYZER, POWER QUALITY, incl: flexible clamp sensor 3000a 170mm jaw p/n: 813…"
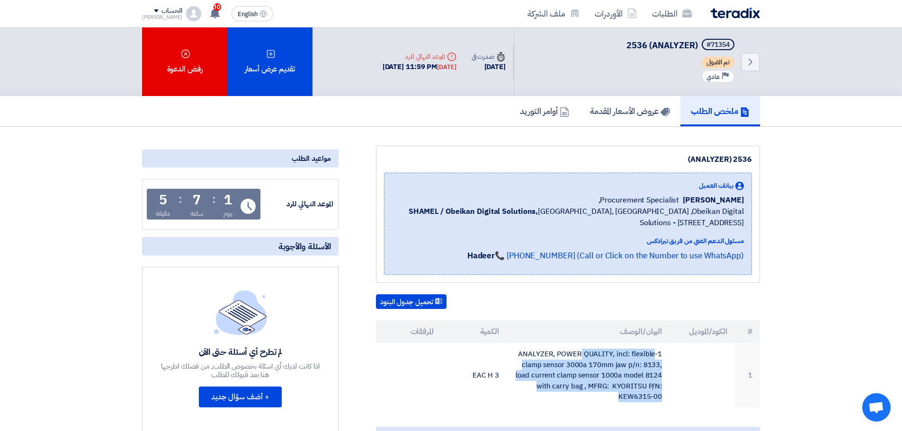
scroll to position [142, 0]
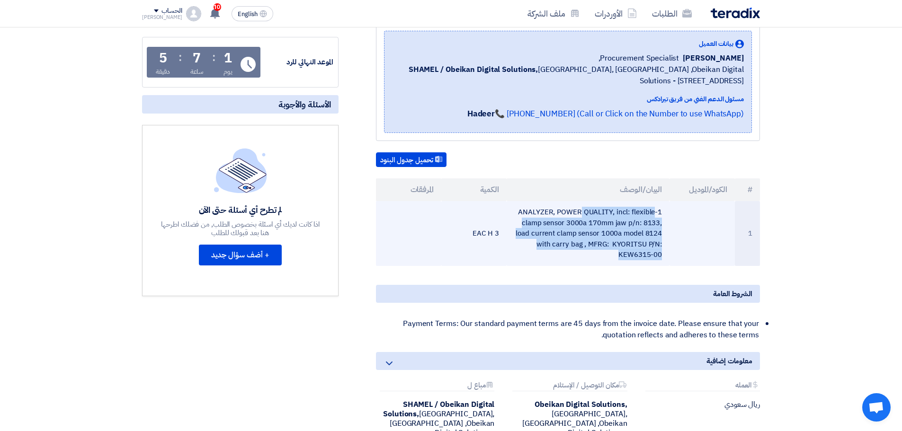
copy tr "1-ANALYZER, POWER QUALITY, incl: flexible clamp sensor 3000a 170mm jaw p/n: 813…"
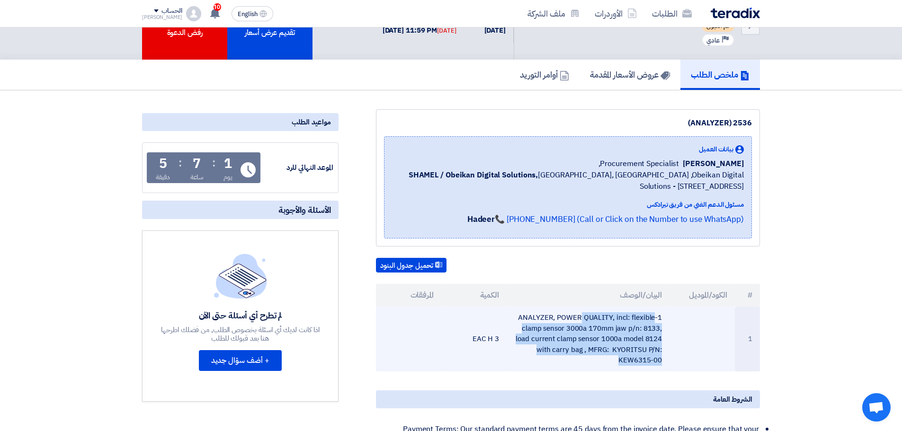
scroll to position [95, 0]
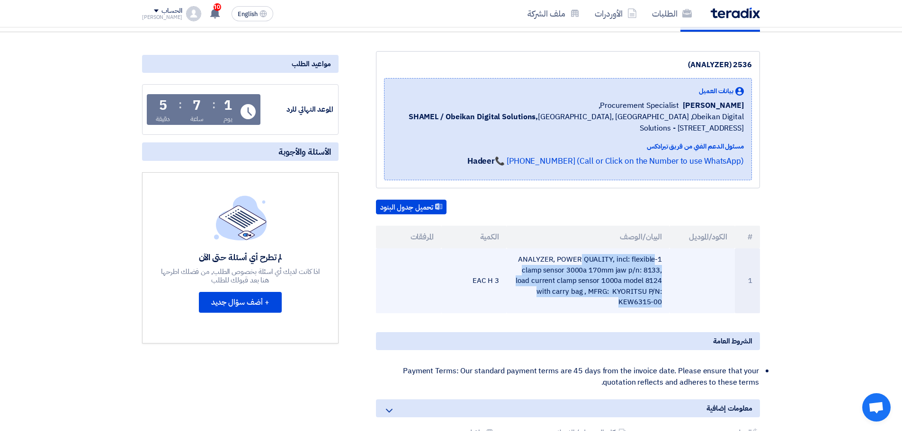
click at [574, 296] on td "1-ANALYZER, POWER QUALITY, incl: flexible clamp sensor 3000a 170mm jaw p/n: 813…" at bounding box center [587, 280] width 163 height 65
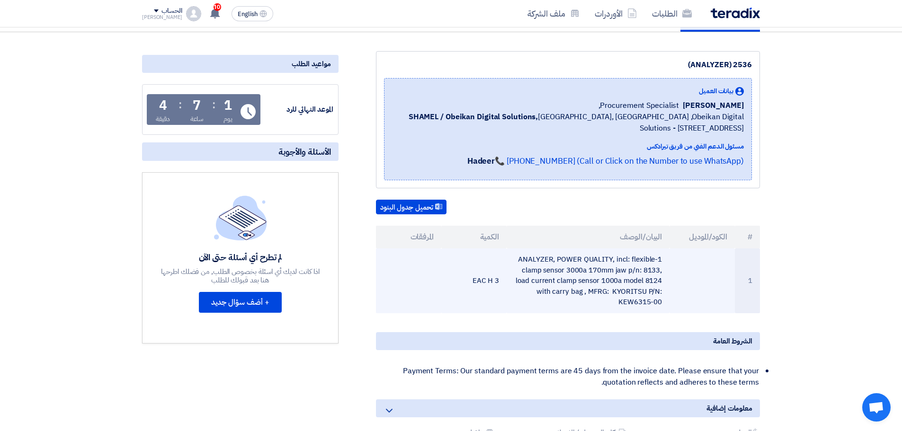
click at [617, 279] on td "1-ANALYZER, POWER QUALITY, incl: flexible clamp sensor 3000a 170mm jaw p/n: 813…" at bounding box center [587, 280] width 163 height 65
click at [618, 278] on td "1-ANALYZER, POWER QUALITY, incl: flexible clamp sensor 3000a 170mm jaw p/n: 813…" at bounding box center [587, 280] width 163 height 65
click at [619, 278] on td "1-ANALYZER, POWER QUALITY, incl: flexible clamp sensor 3000a 170mm jaw p/n: 813…" at bounding box center [587, 280] width 163 height 65
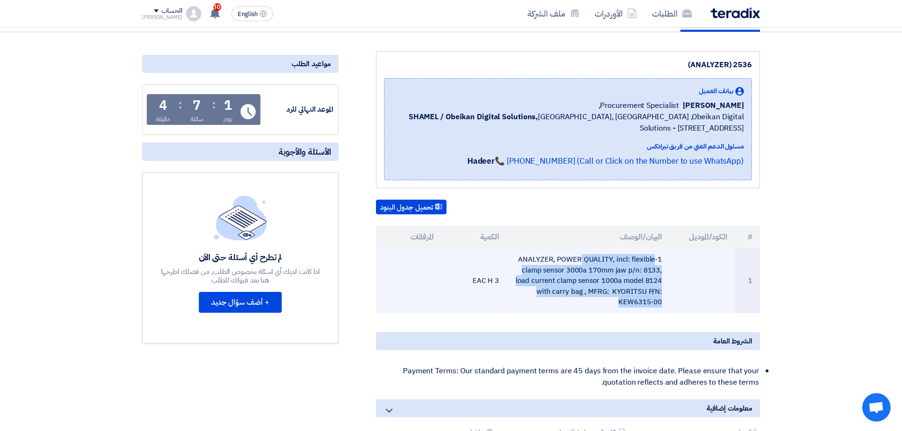
click at [619, 278] on td "1-ANALYZER, POWER QUALITY, incl: flexible clamp sensor 3000a 170mm jaw p/n: 813…" at bounding box center [587, 280] width 163 height 65
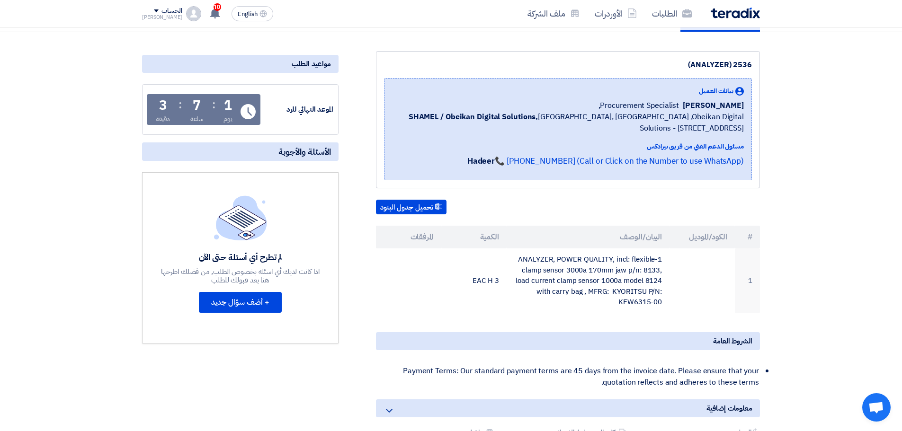
click at [640, 223] on div "تحميل جدول البنود # الكود/الموديل البيان/الوصف الكمية المرفقات 1 1-ANALYZER, PO…" at bounding box center [568, 257] width 384 height 114
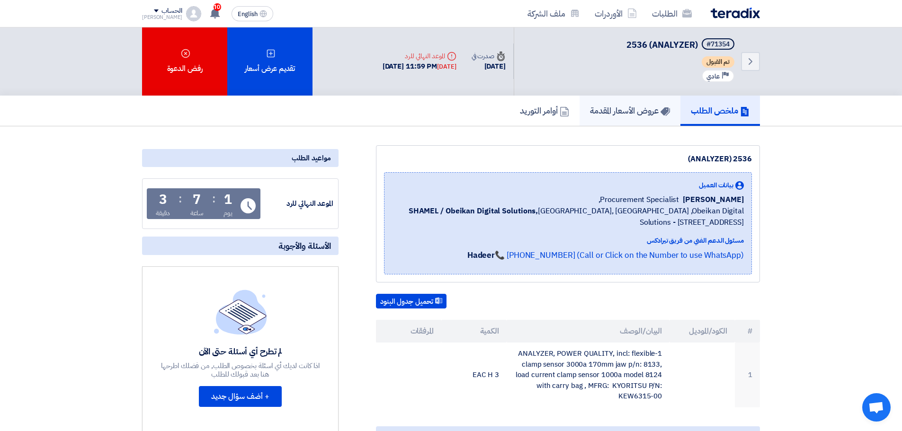
scroll to position [0, 0]
click at [679, 12] on link "الطلبات" at bounding box center [671, 13] width 55 height 22
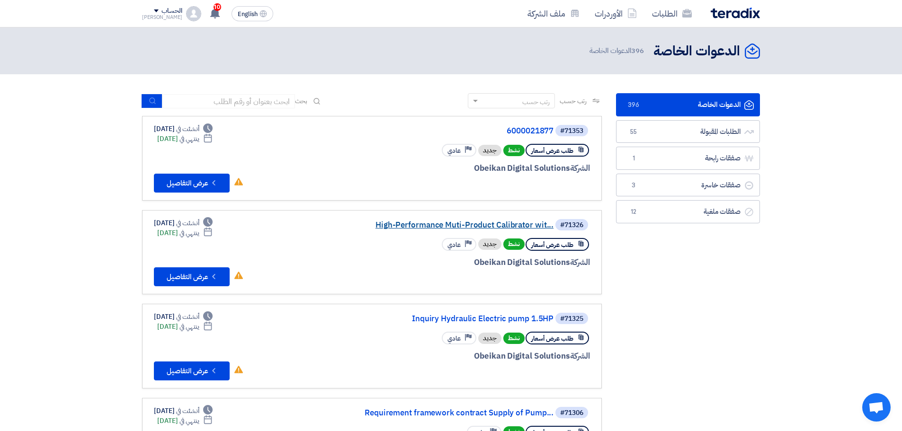
click at [507, 223] on link "High-Performance Muti-Product Calibrator wit..." at bounding box center [458, 225] width 189 height 9
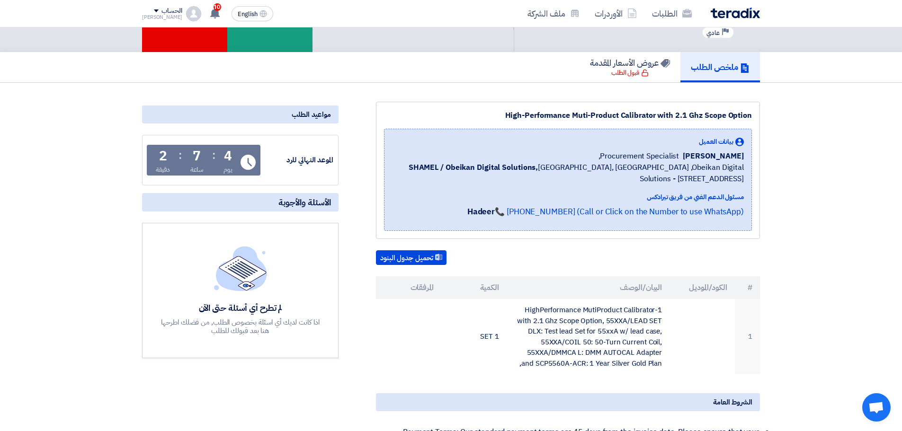
scroll to position [142, 0]
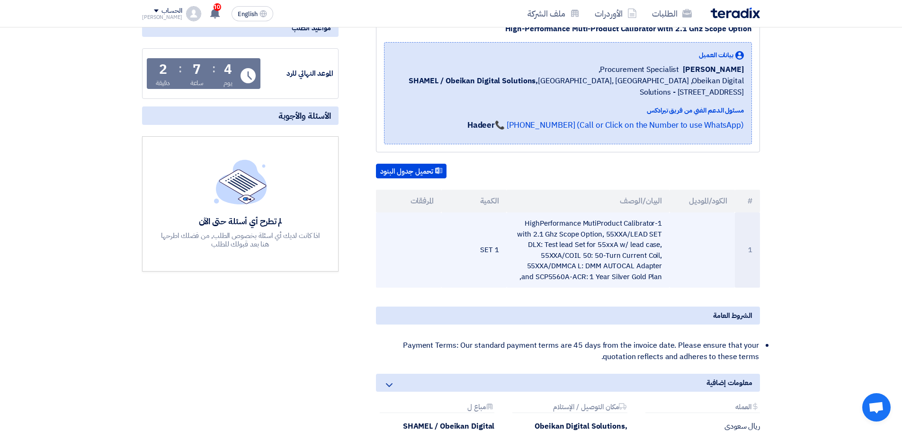
click at [565, 245] on td "1-HighPerformance MutiProduct Calibrator with 2.1 Ghz Scope Option, 55XXA/LEAD …" at bounding box center [587, 250] width 163 height 75
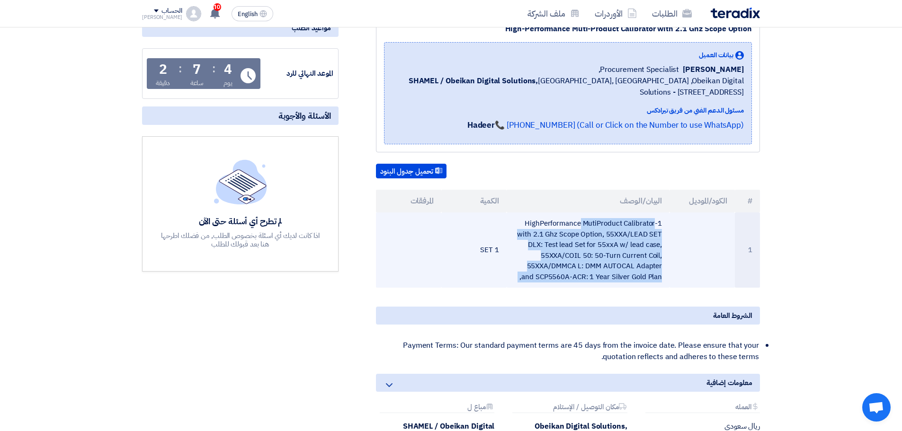
click at [565, 245] on td "1-HighPerformance MutiProduct Calibrator with 2.1 Ghz Scope Option, 55XXA/LEAD …" at bounding box center [587, 250] width 163 height 75
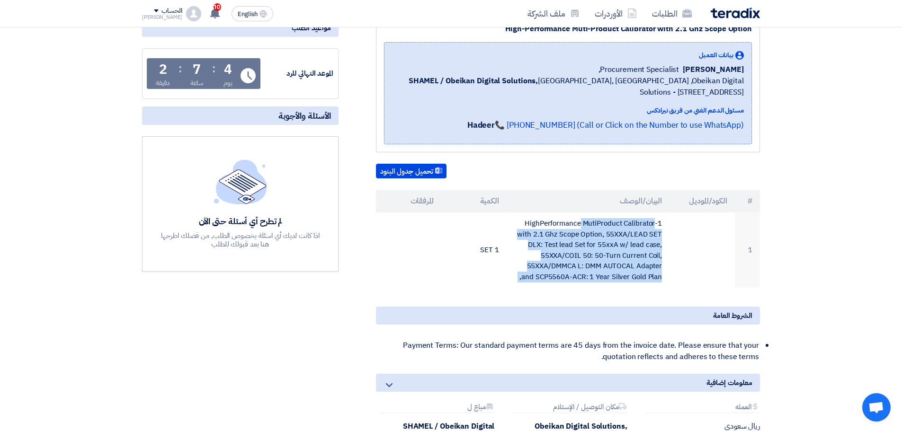
copy tr "1-HighPerformance MutiProduct Calibrator with 2.1 Ghz Scope Option, 55XXA/LEAD …"
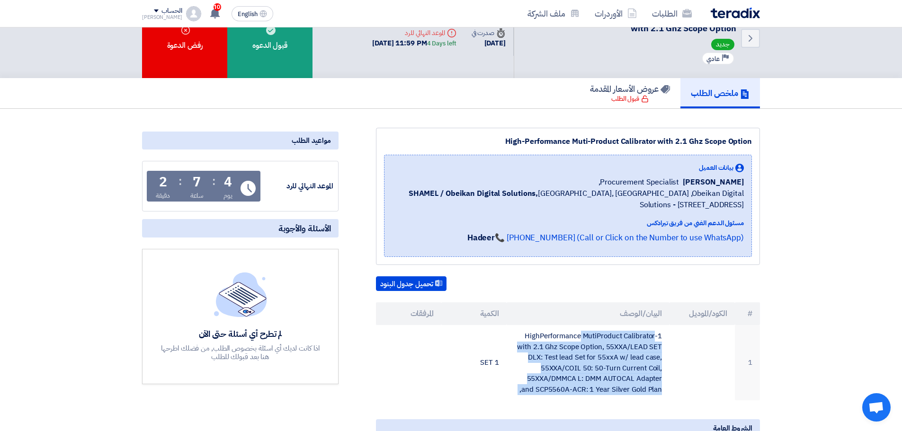
scroll to position [0, 0]
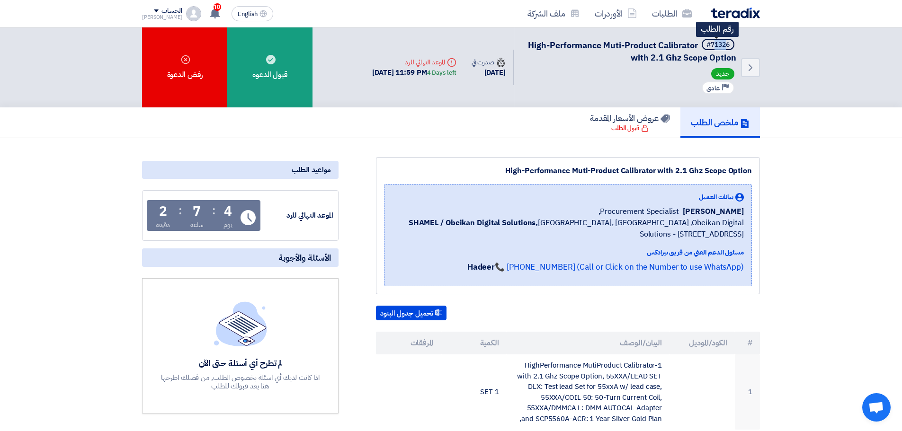
drag, startPoint x: 713, startPoint y: 44, endPoint x: 726, endPoint y: 44, distance: 12.8
click at [726, 44] on div "#71326" at bounding box center [717, 45] width 23 height 7
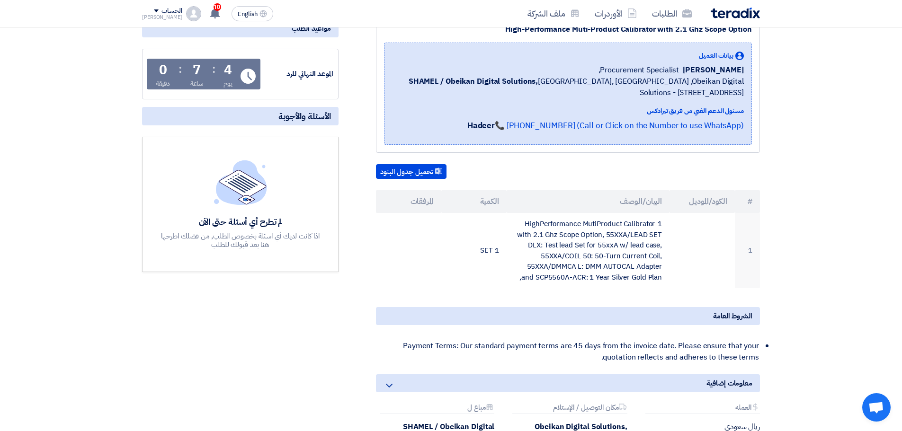
scroll to position [142, 0]
click at [540, 235] on td "1-HighPerformance MutiProduct Calibrator with 2.1 Ghz Scope Option, 55XXA/LEAD …" at bounding box center [587, 250] width 163 height 75
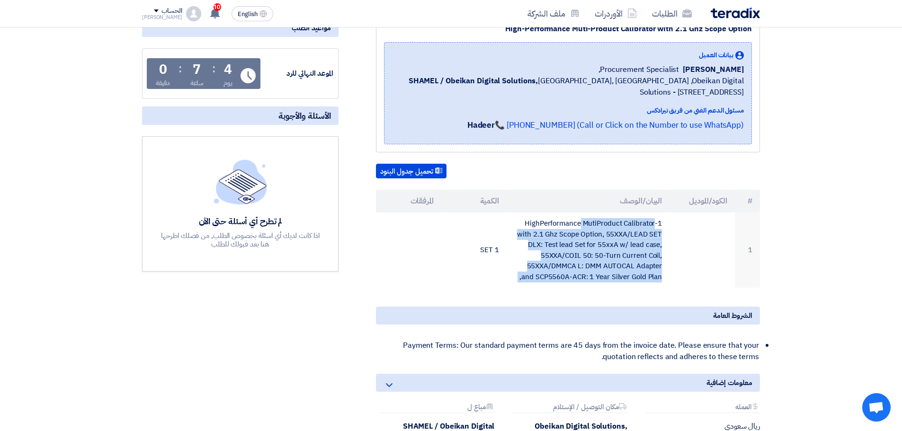
click at [540, 235] on td "1-HighPerformance MutiProduct Calibrator with 2.1 Ghz Scope Option, 55XXA/LEAD …" at bounding box center [587, 250] width 163 height 75
